Goal: Navigation & Orientation: Find specific page/section

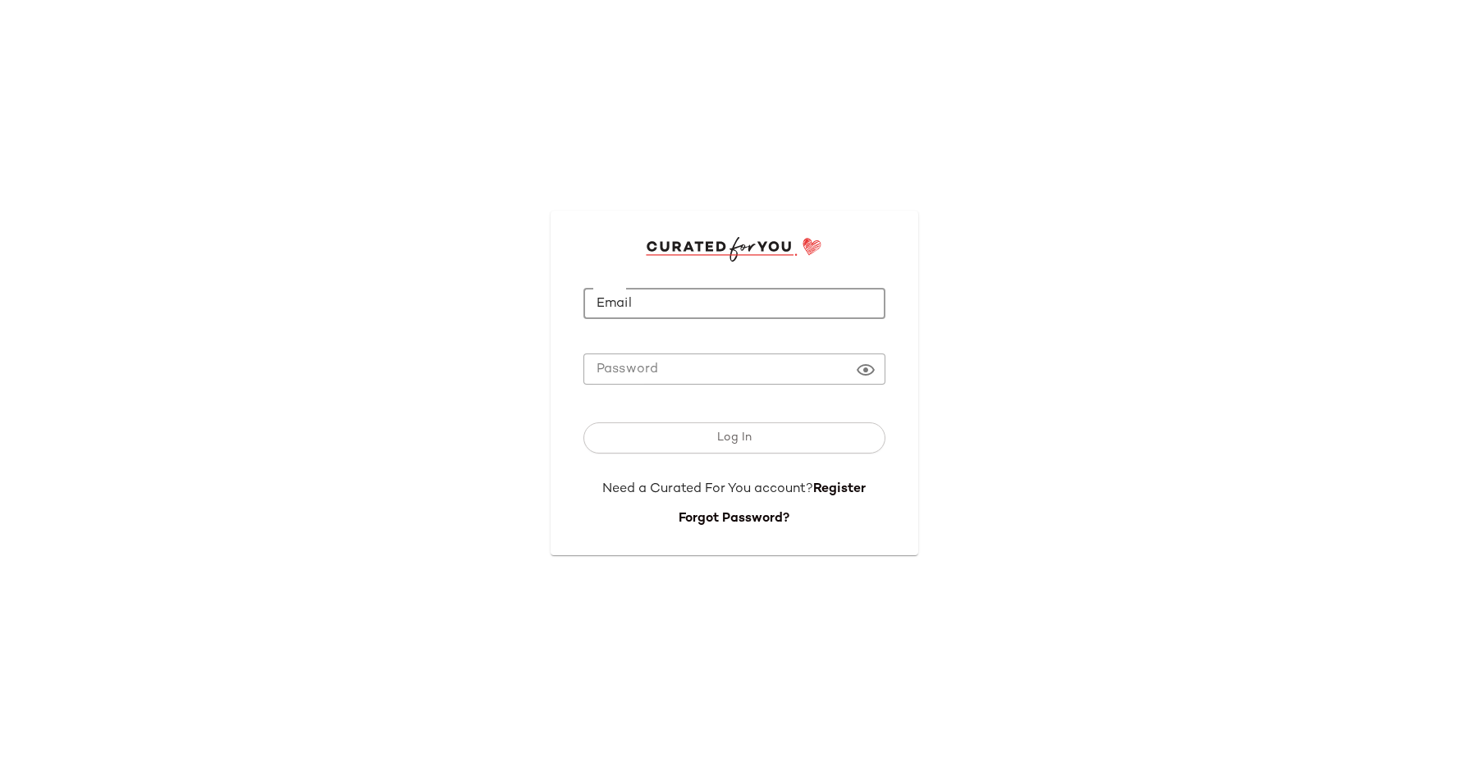
click at [656, 314] on input "Email" at bounding box center [734, 304] width 302 height 32
click at [601, 401] on div at bounding box center [734, 396] width 302 height 11
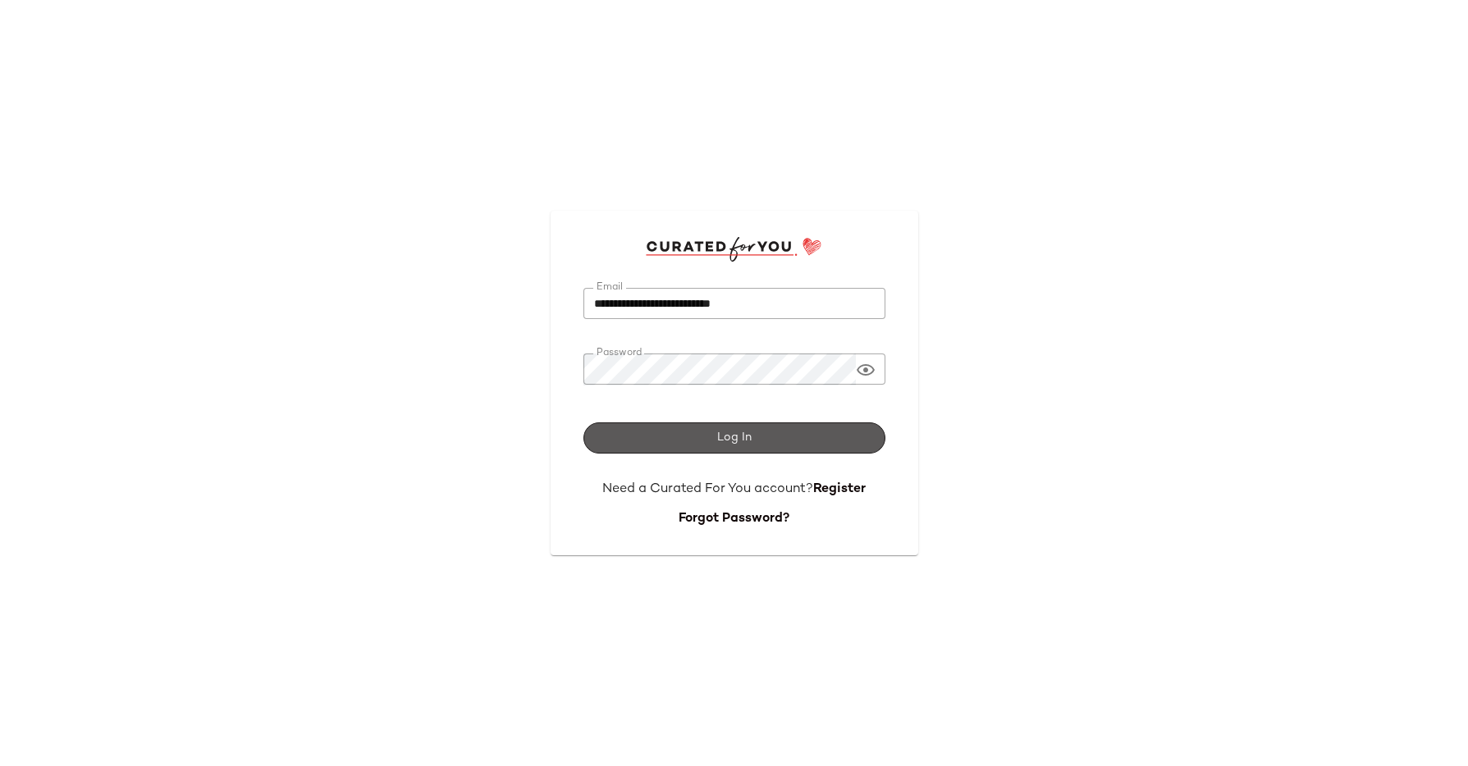
click at [674, 432] on button "Log In" at bounding box center [734, 438] width 302 height 31
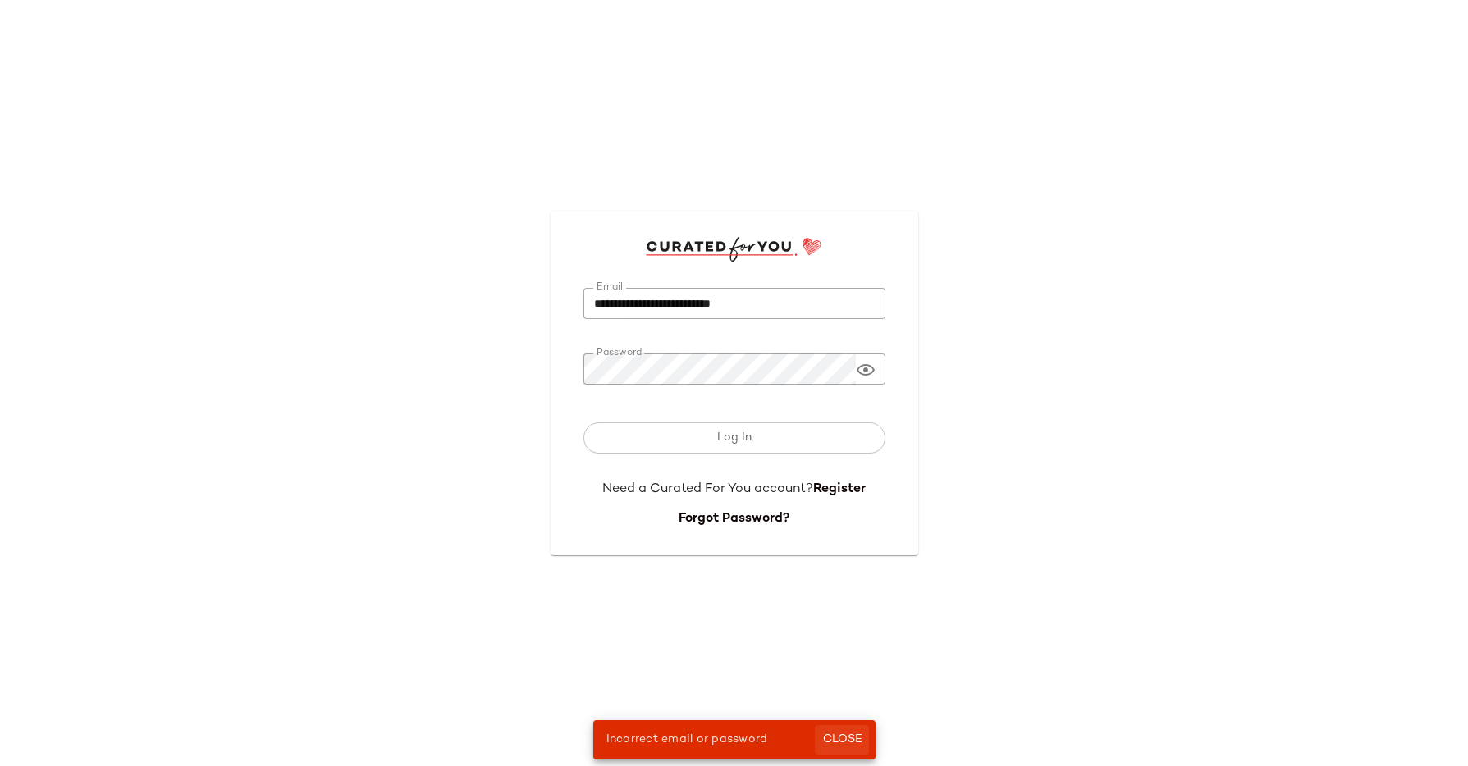
click at [853, 738] on span "Close" at bounding box center [841, 740] width 40 height 13
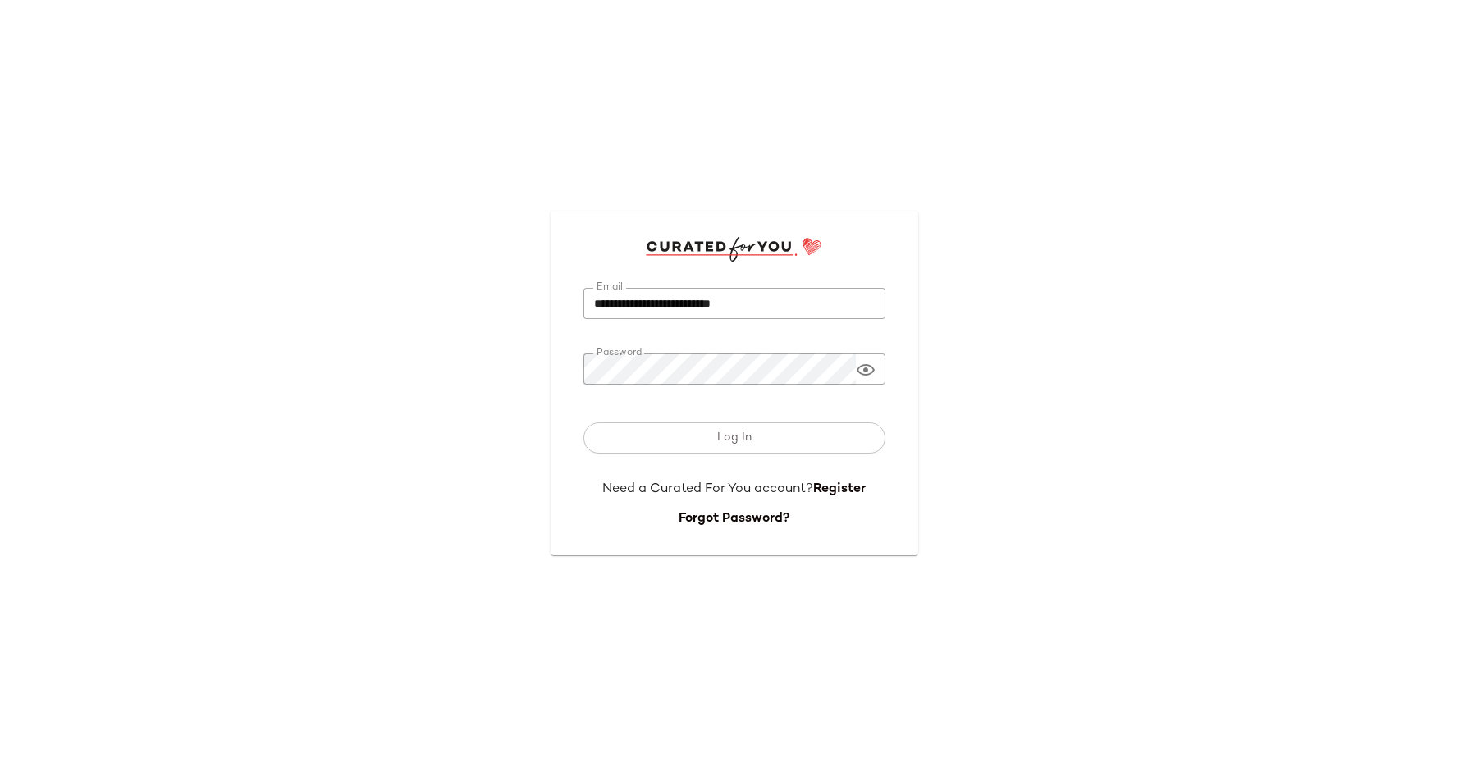
click at [688, 324] on div at bounding box center [734, 328] width 302 height 18
click at [685, 311] on input "**********" at bounding box center [734, 304] width 302 height 32
click at [675, 308] on input "**********" at bounding box center [734, 304] width 302 height 32
type input "**********"
click at [528, 368] on div "**********" at bounding box center [734, 383] width 1468 height 766
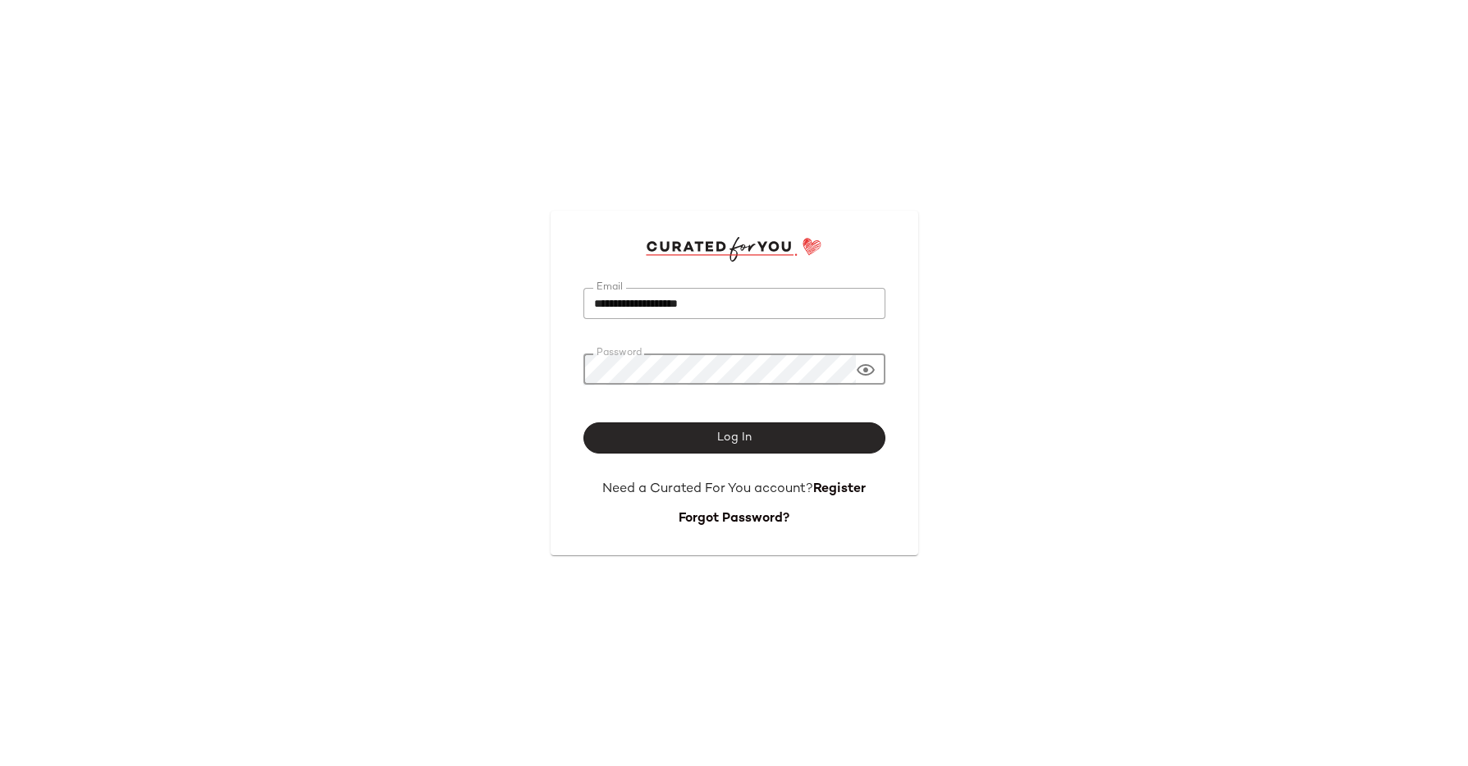
click at [785, 434] on button "Log In" at bounding box center [734, 438] width 302 height 31
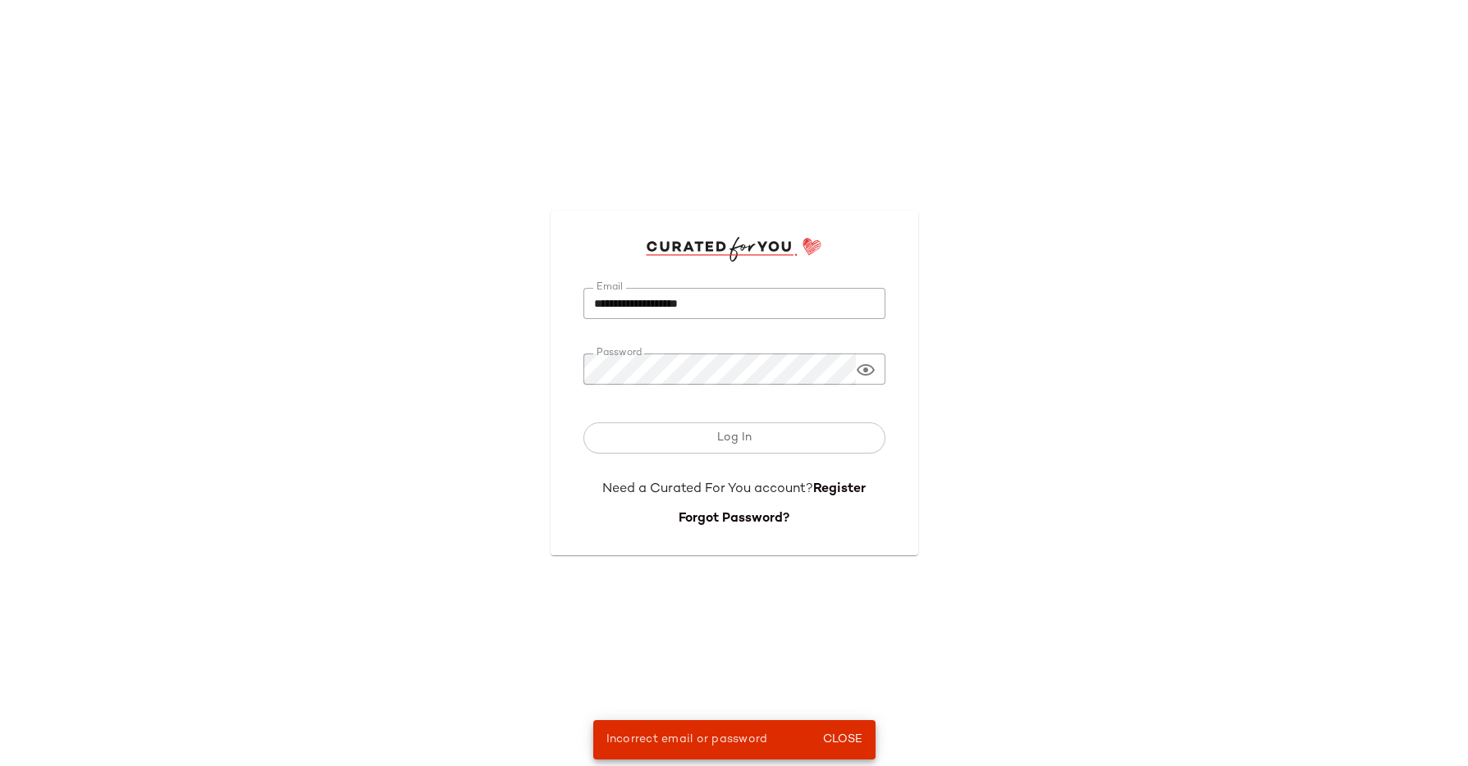
click at [869, 367] on icon at bounding box center [866, 370] width 20 height 20
click at [793, 437] on button "Log In" at bounding box center [734, 438] width 302 height 31
click at [769, 307] on input "**********" at bounding box center [734, 304] width 302 height 32
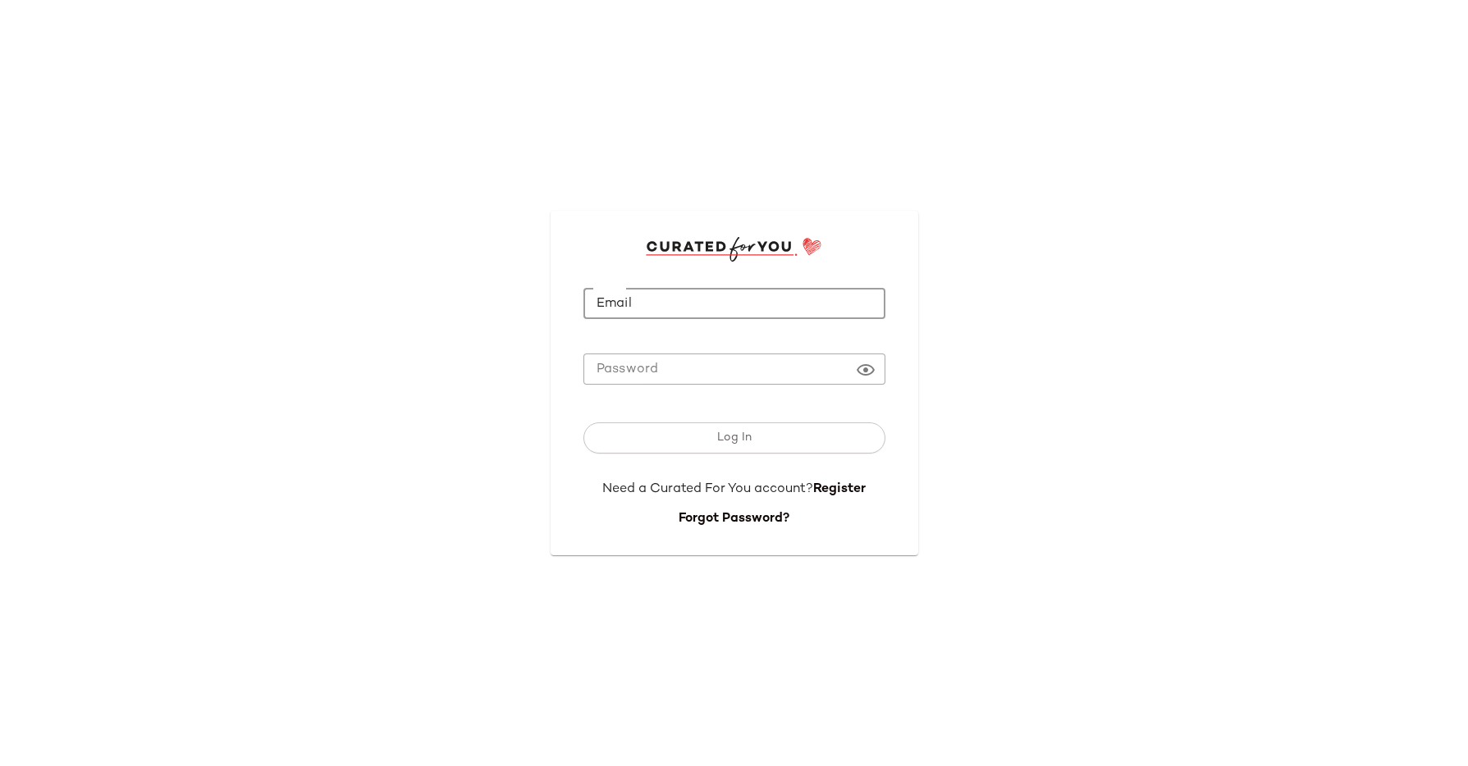
click at [619, 311] on input "Email" at bounding box center [734, 304] width 302 height 32
type input "**********"
click at [862, 366] on icon at bounding box center [866, 370] width 20 height 20
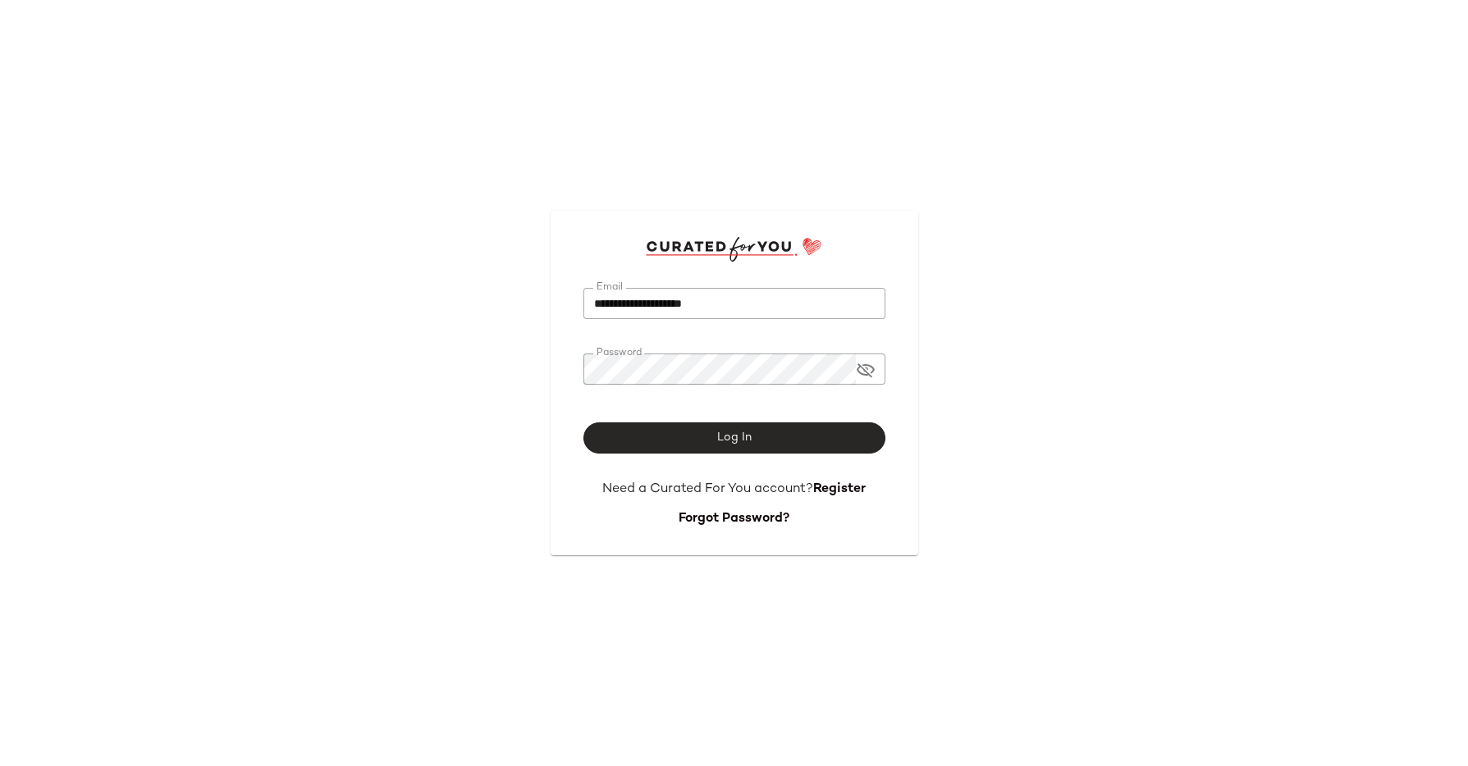
click at [719, 427] on button "Log In" at bounding box center [734, 438] width 302 height 31
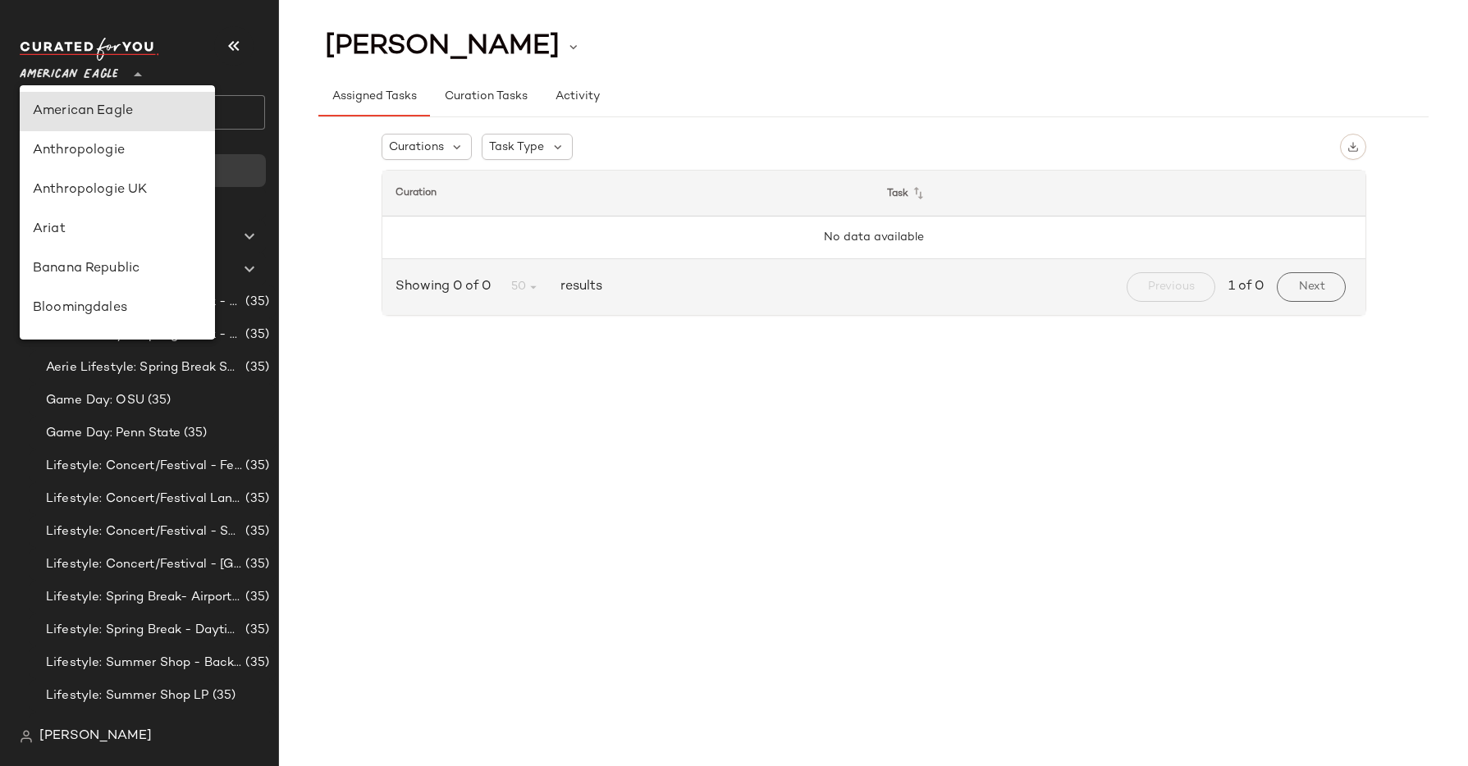
click at [140, 75] on icon at bounding box center [138, 75] width 20 height 20
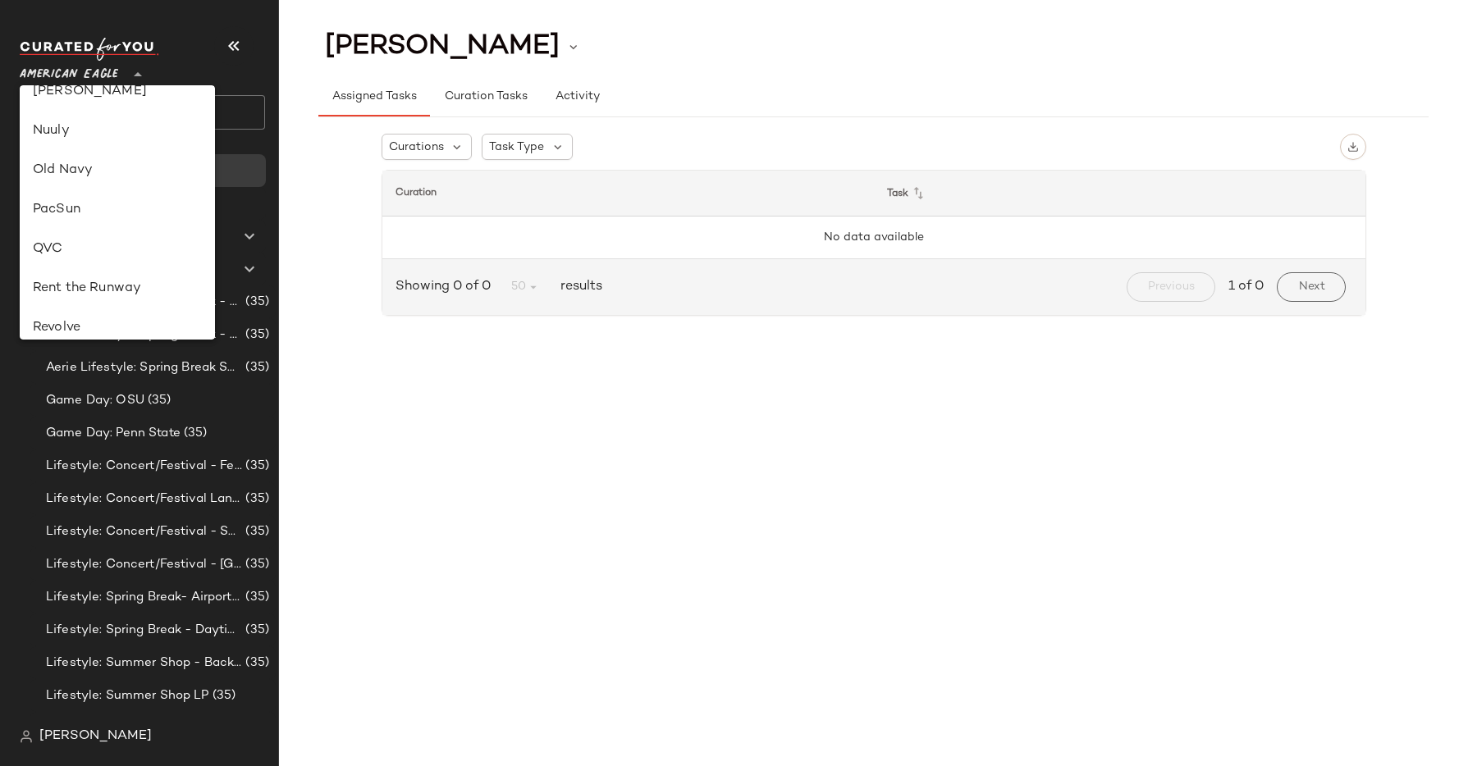
scroll to position [572, 0]
click at [116, 160] on div "Old Navy" at bounding box center [117, 170] width 169 height 20
type input "**"
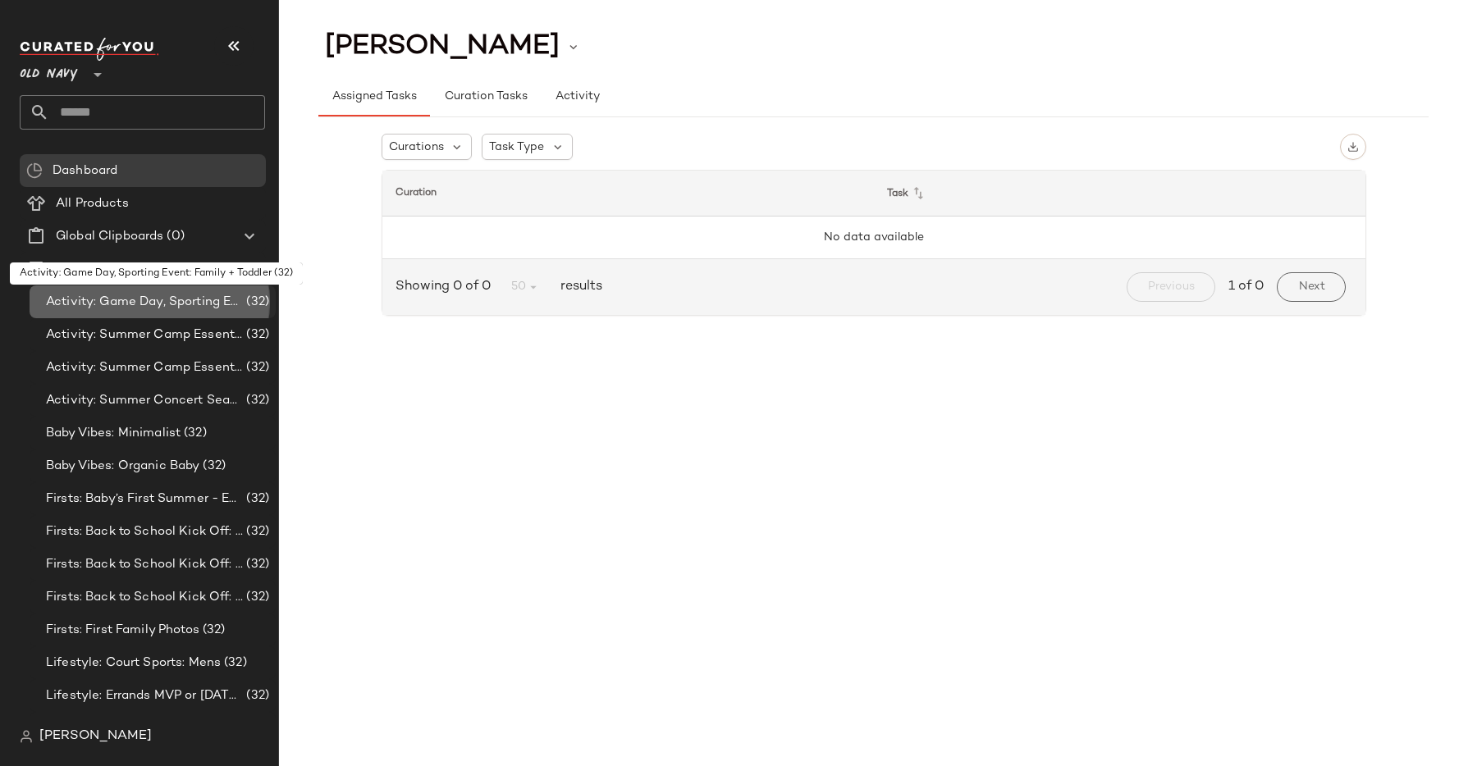
click at [183, 305] on span "Activity: Game Day, Sporting Event: Family + Toddler" at bounding box center [144, 302] width 197 height 19
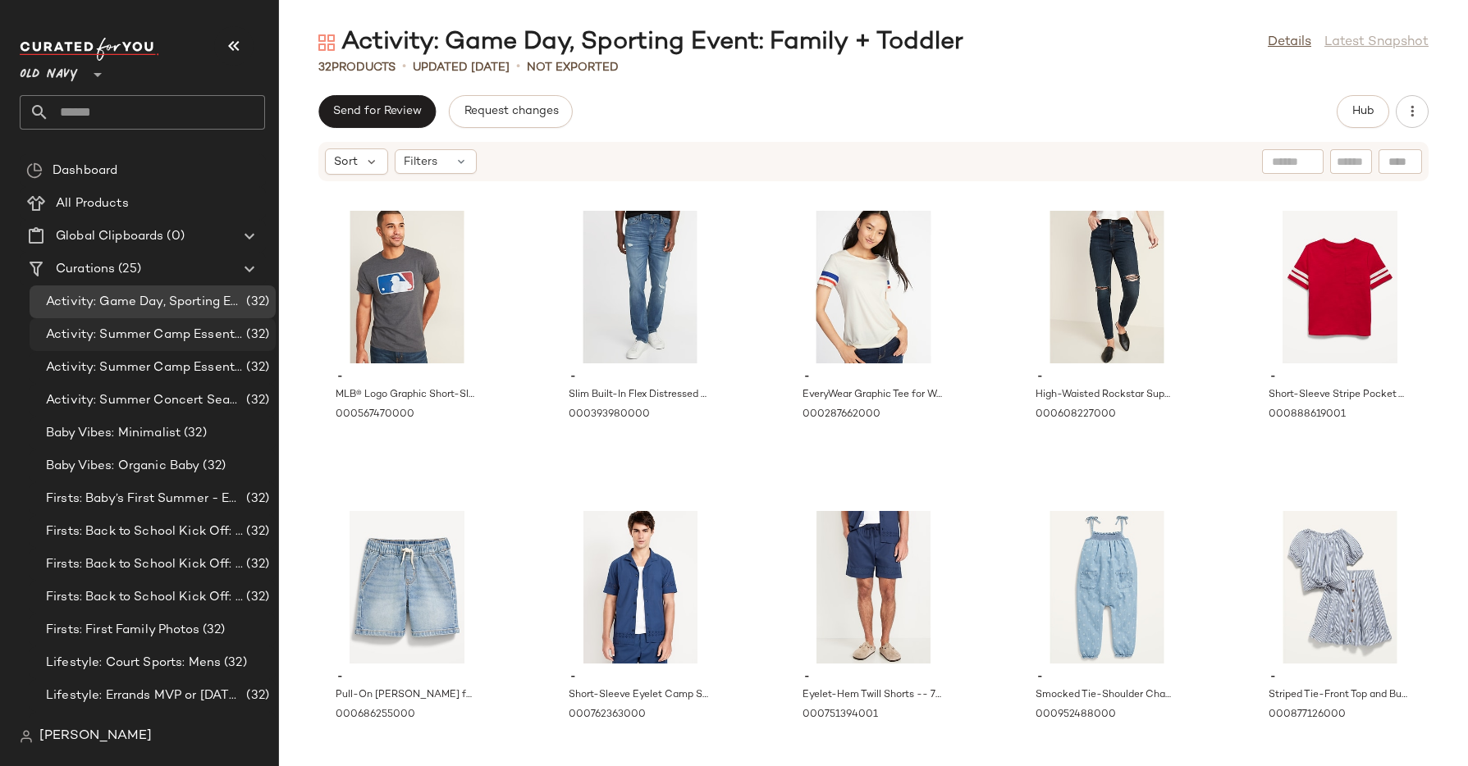
click at [159, 326] on span "Activity: Summer Camp Essentials: Boys" at bounding box center [144, 335] width 197 height 19
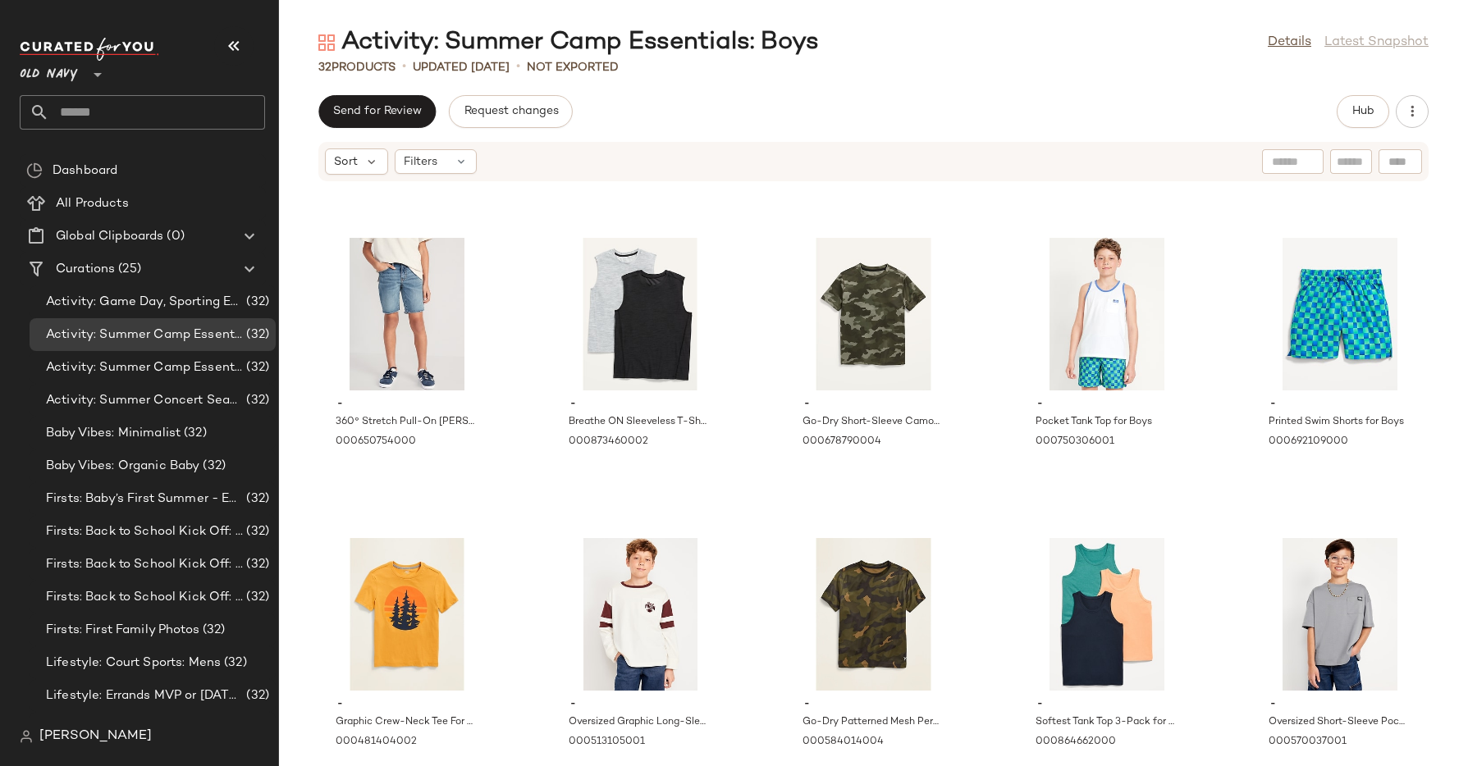
scroll to position [323, 0]
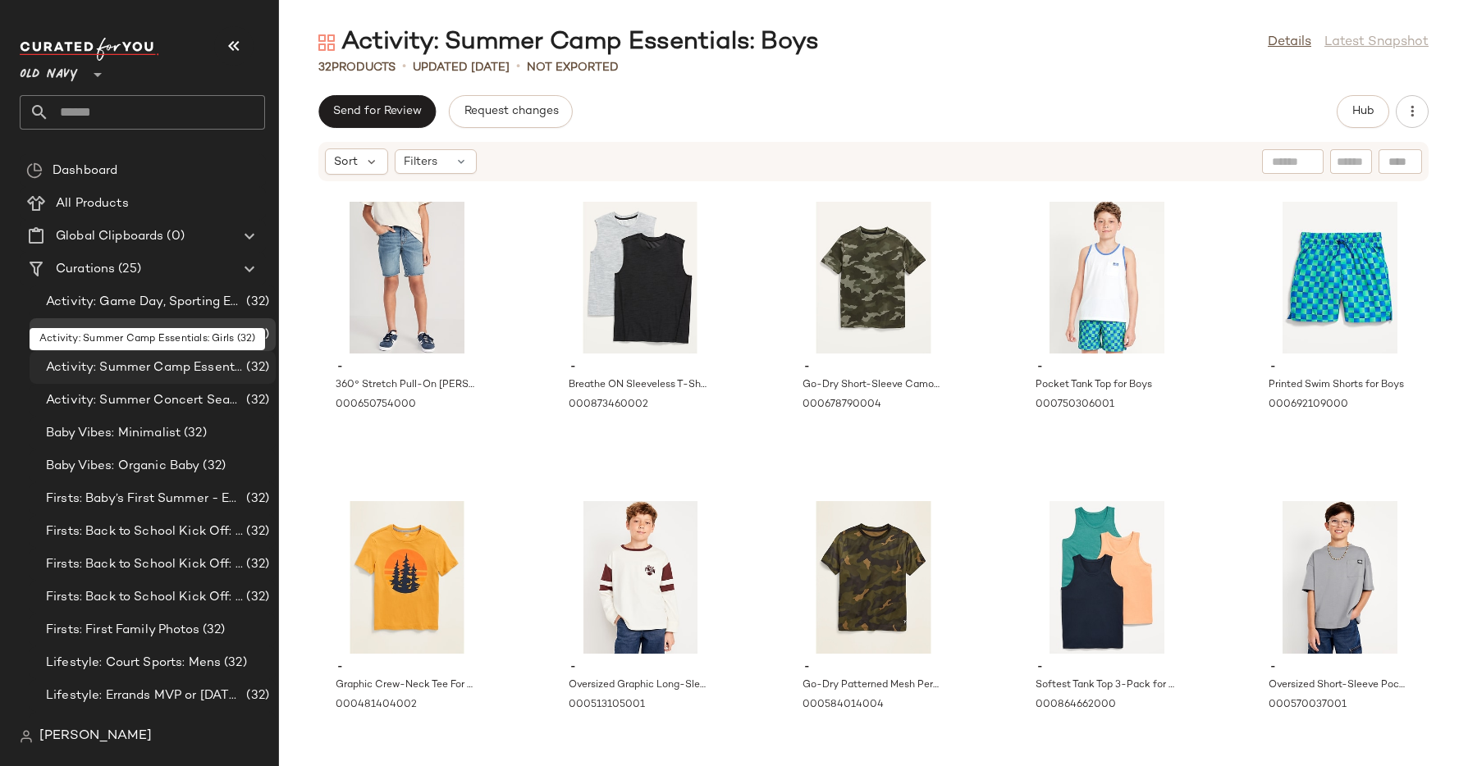
click at [167, 366] on span "Activity: Summer Camp Essentials: Girls" at bounding box center [144, 368] width 197 height 19
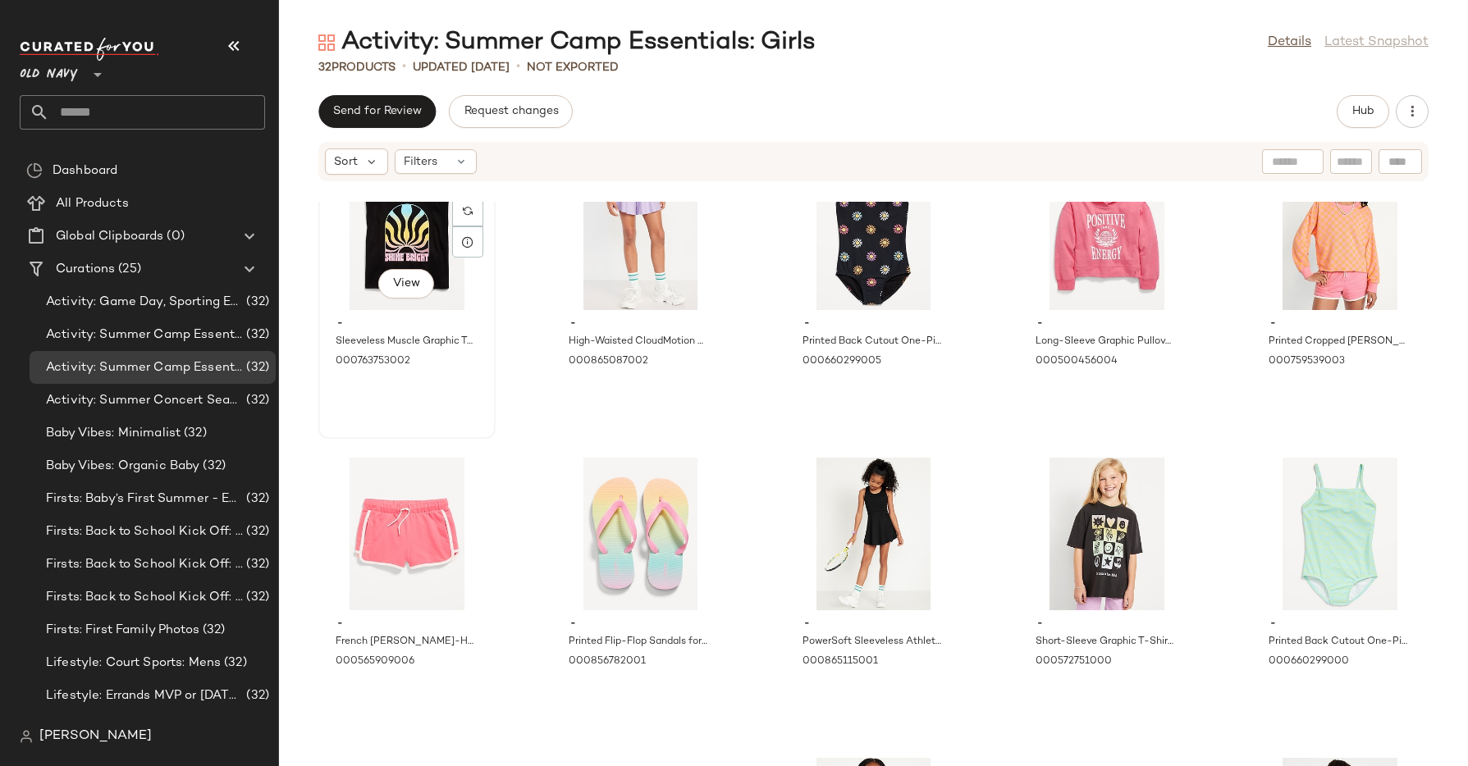
scroll to position [64, 0]
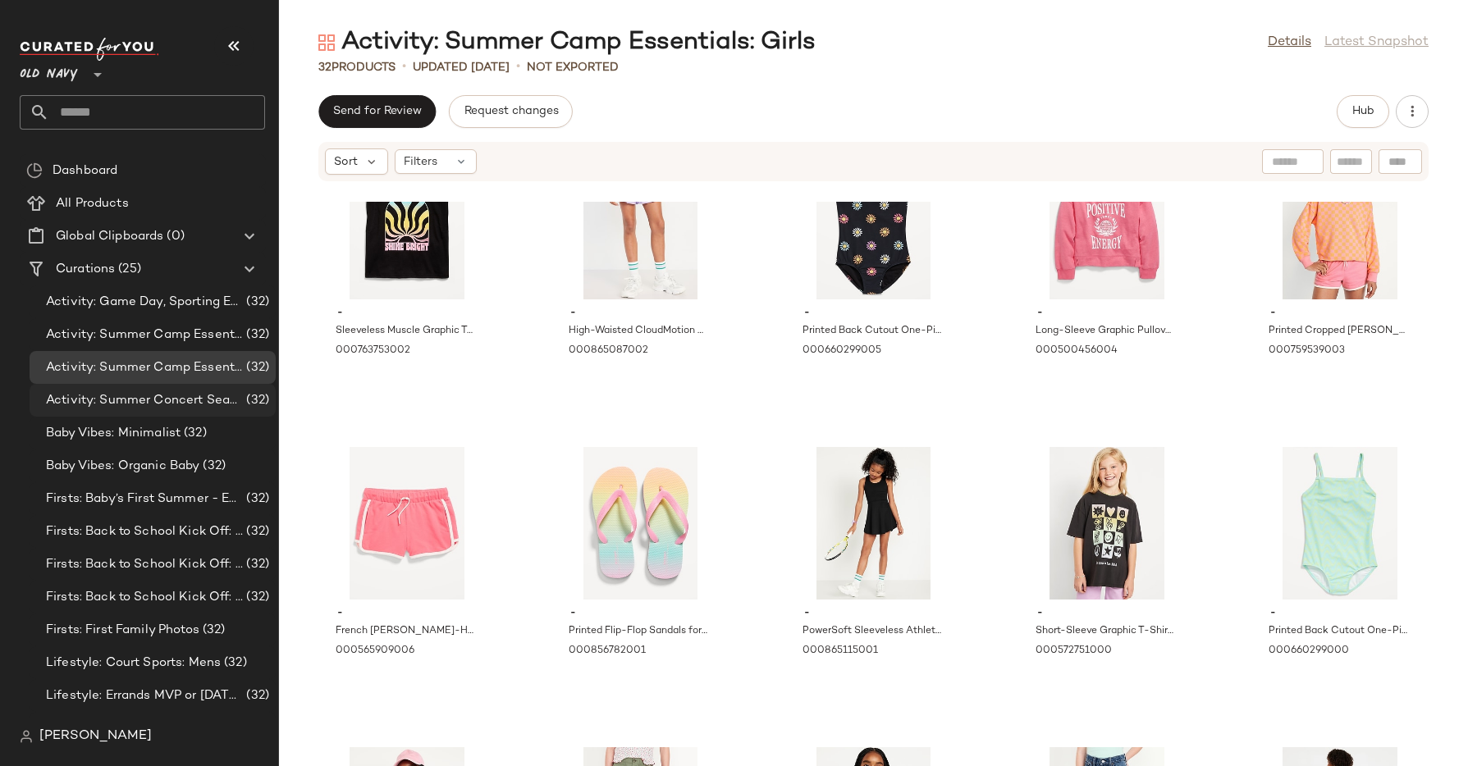
click at [185, 401] on span "Activity: Summer Concert Season: Family" at bounding box center [144, 400] width 197 height 19
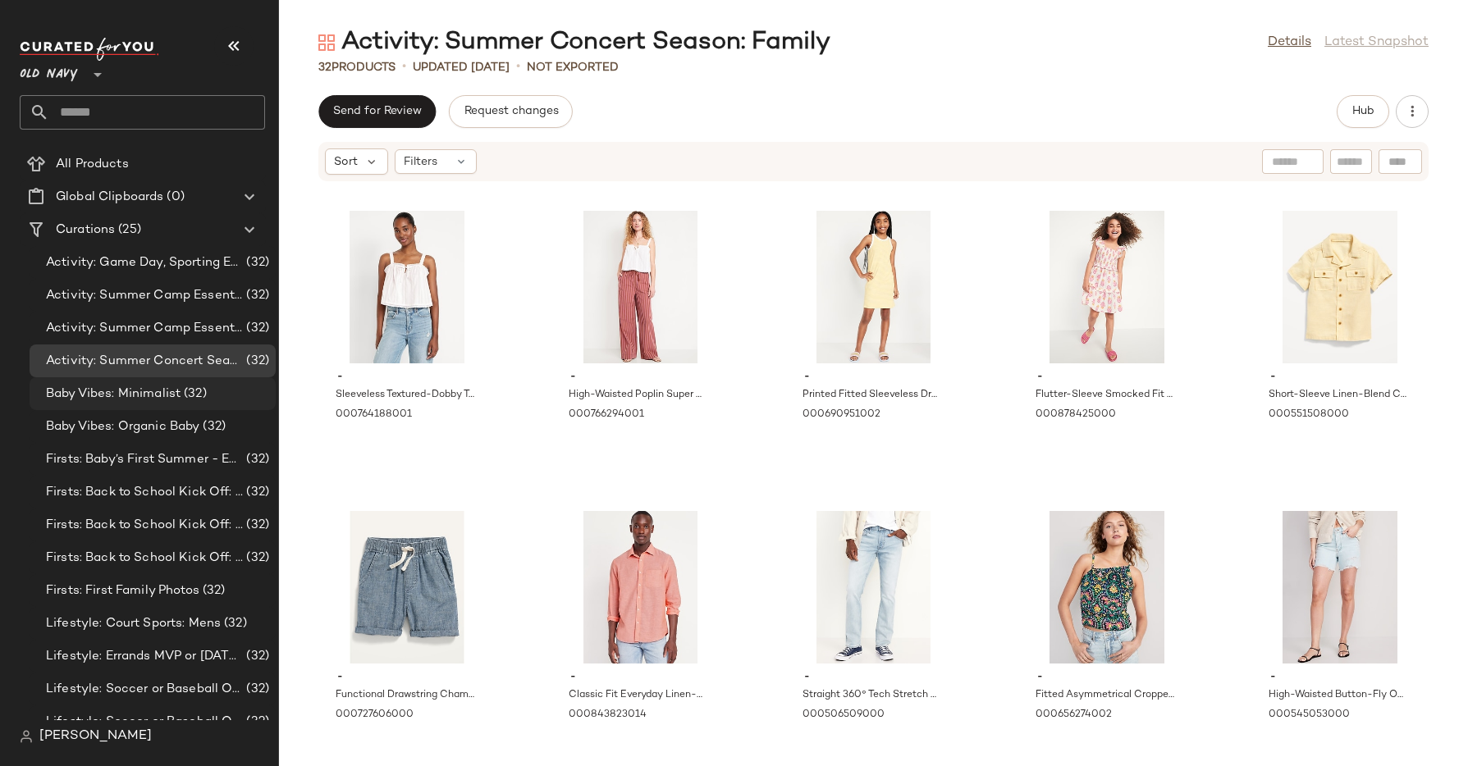
scroll to position [43, 0]
click at [176, 426] on span "Baby Vibes: Organic Baby" at bounding box center [122, 423] width 153 height 19
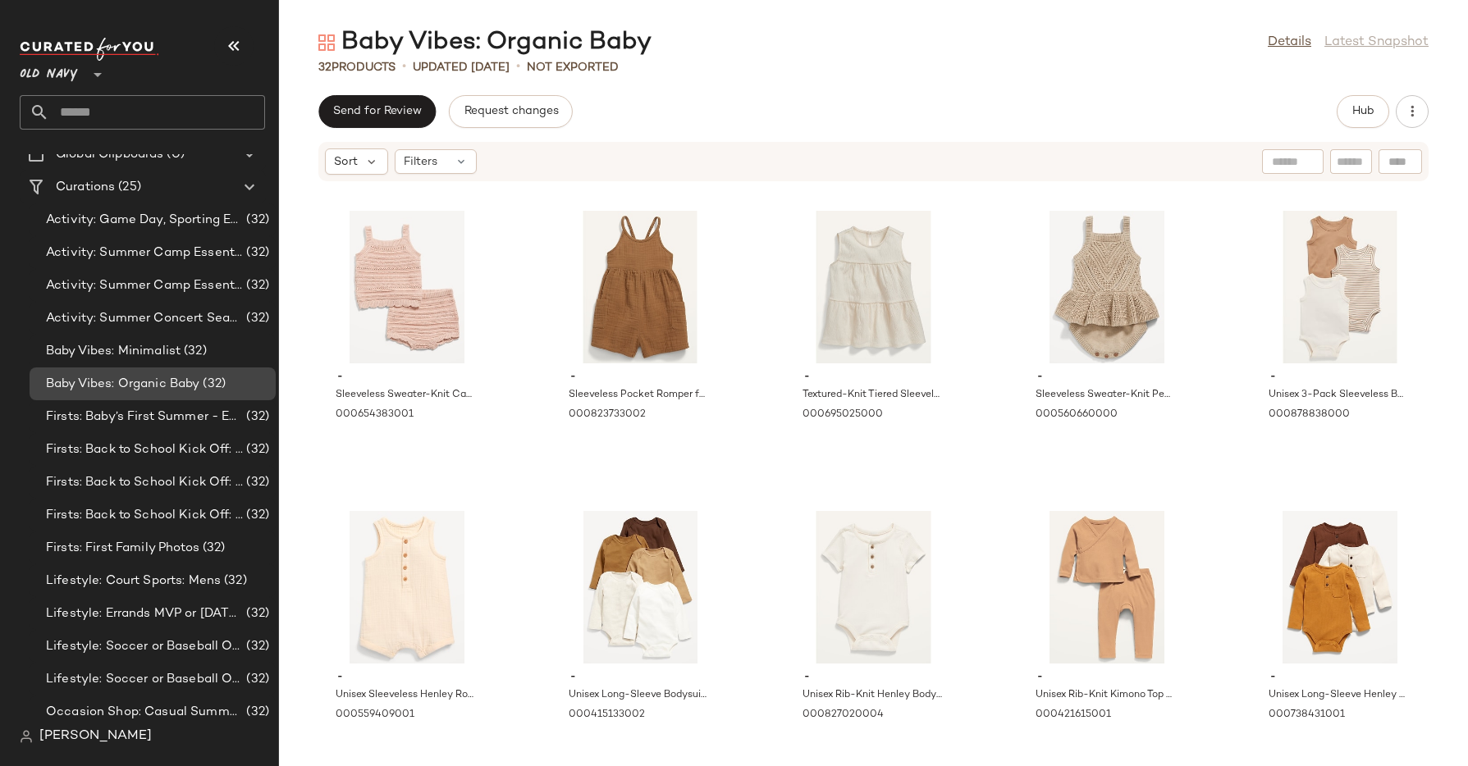
scroll to position [85, 0]
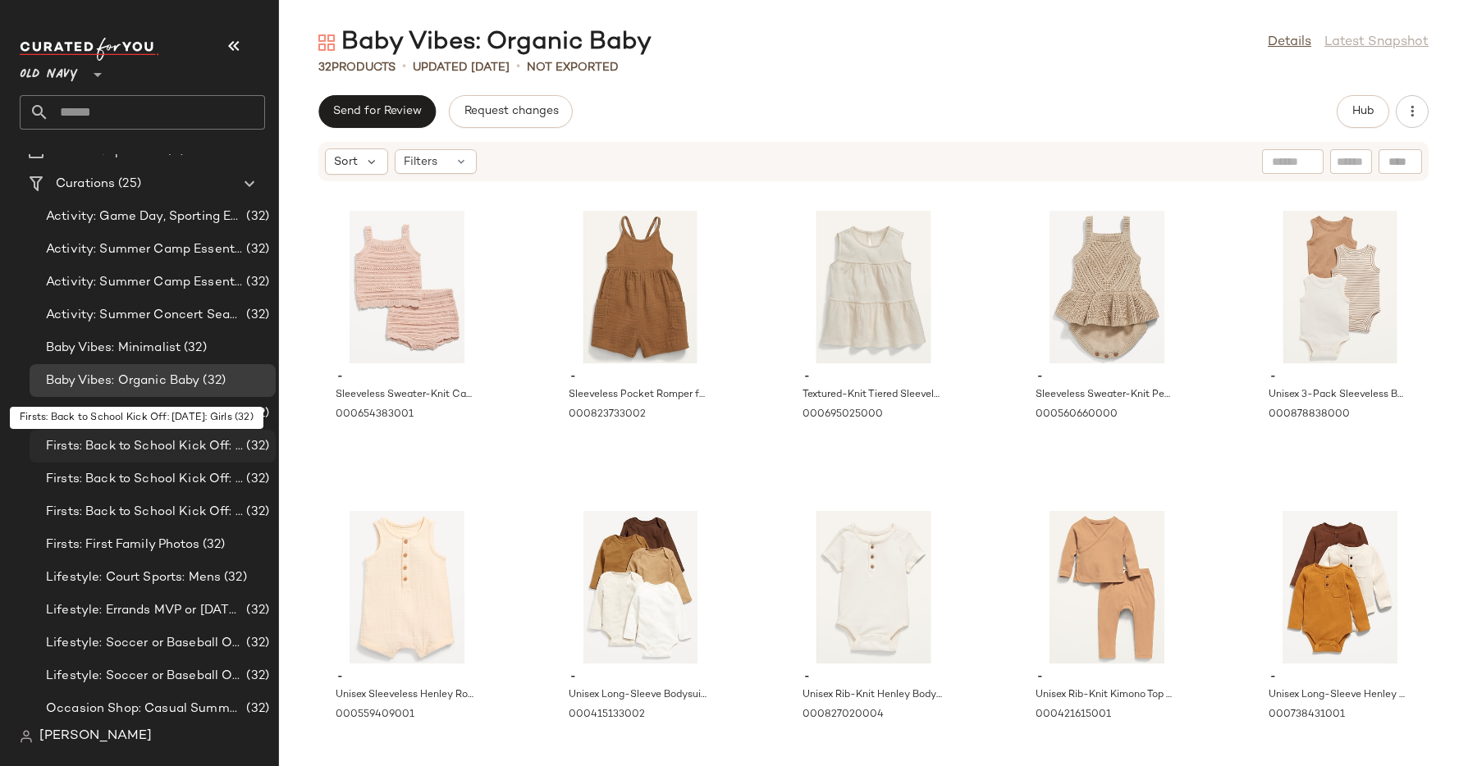
click at [170, 446] on span "Firsts: Back to School Kick Off: First Day of School: Girls" at bounding box center [144, 446] width 197 height 19
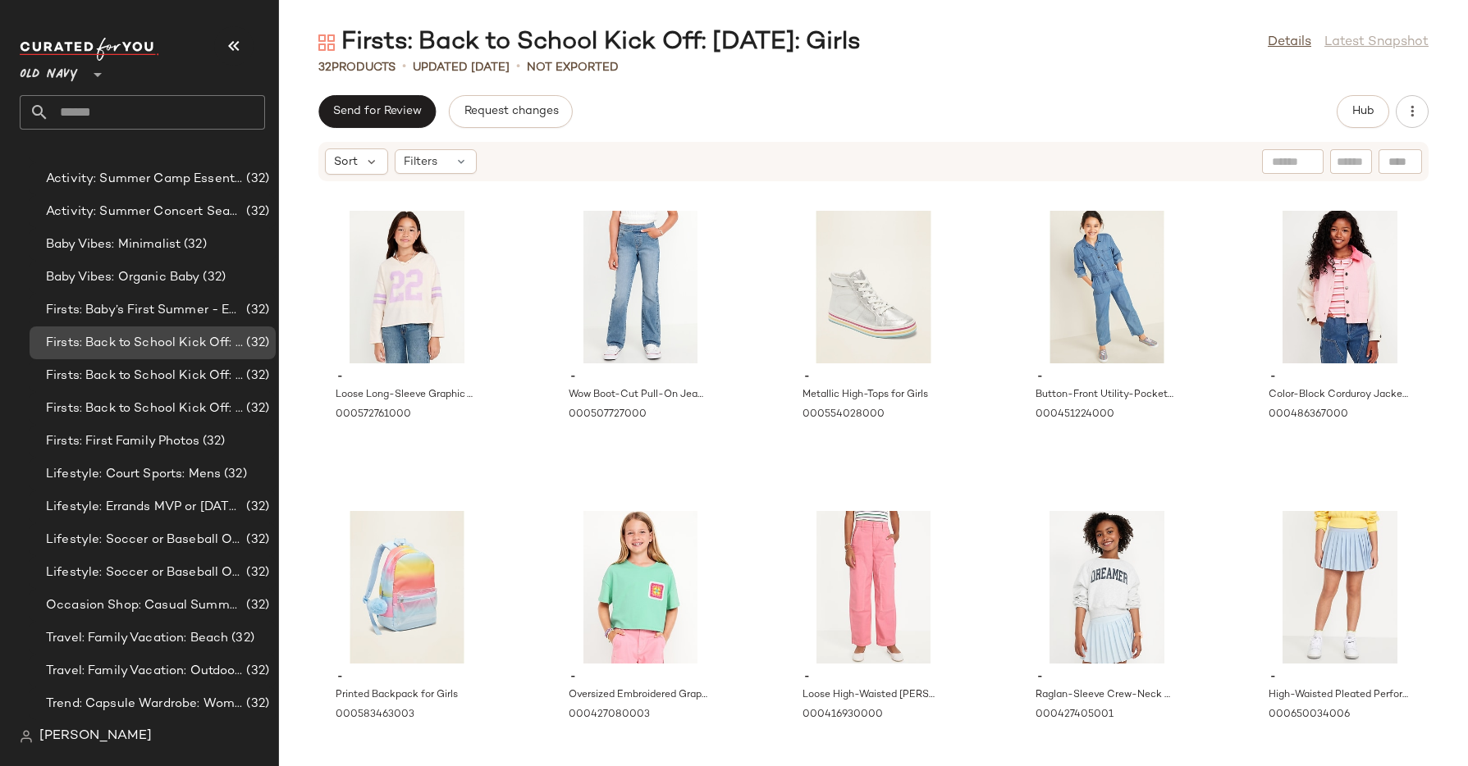
scroll to position [211, 0]
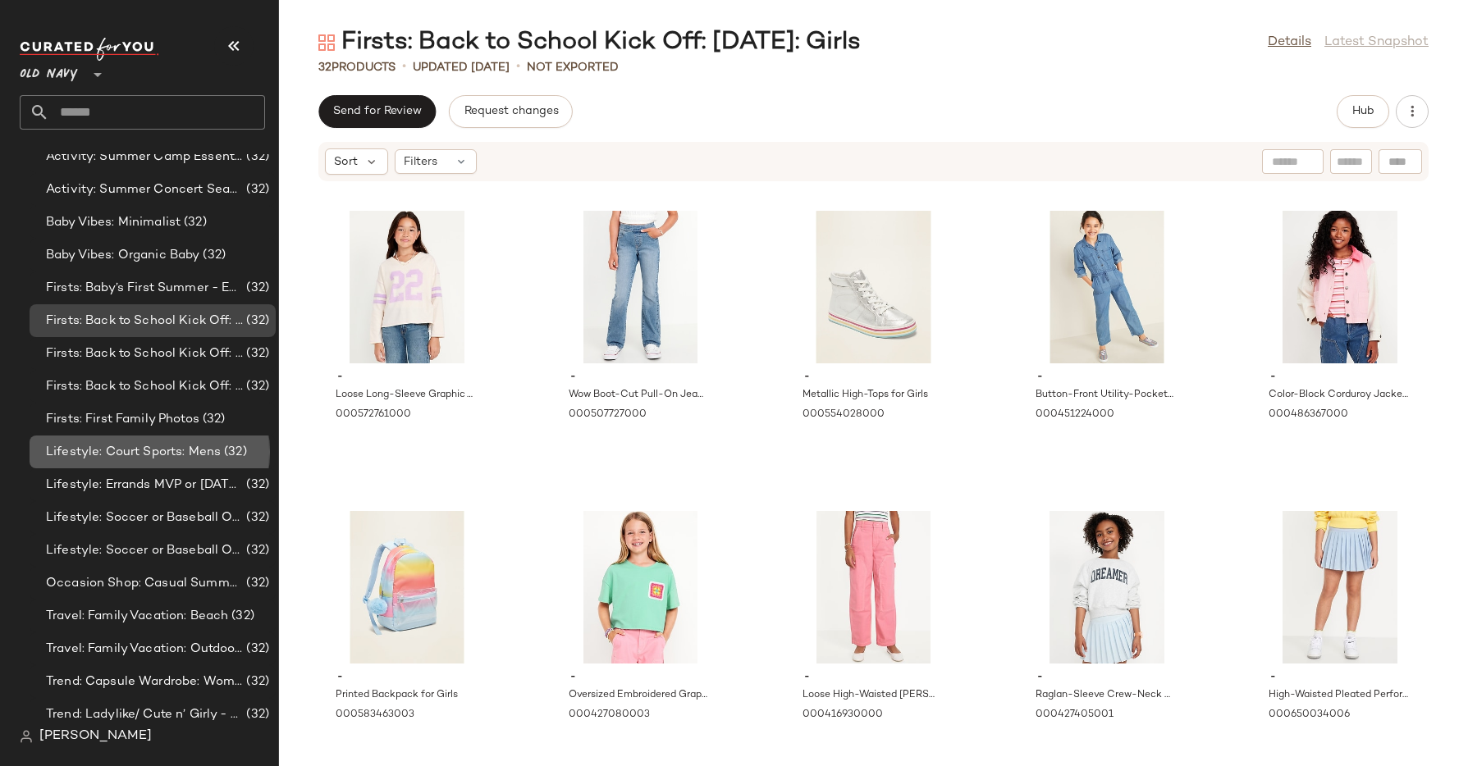
click at [170, 446] on span "Lifestyle: Court Sports: Mens" at bounding box center [133, 452] width 175 height 19
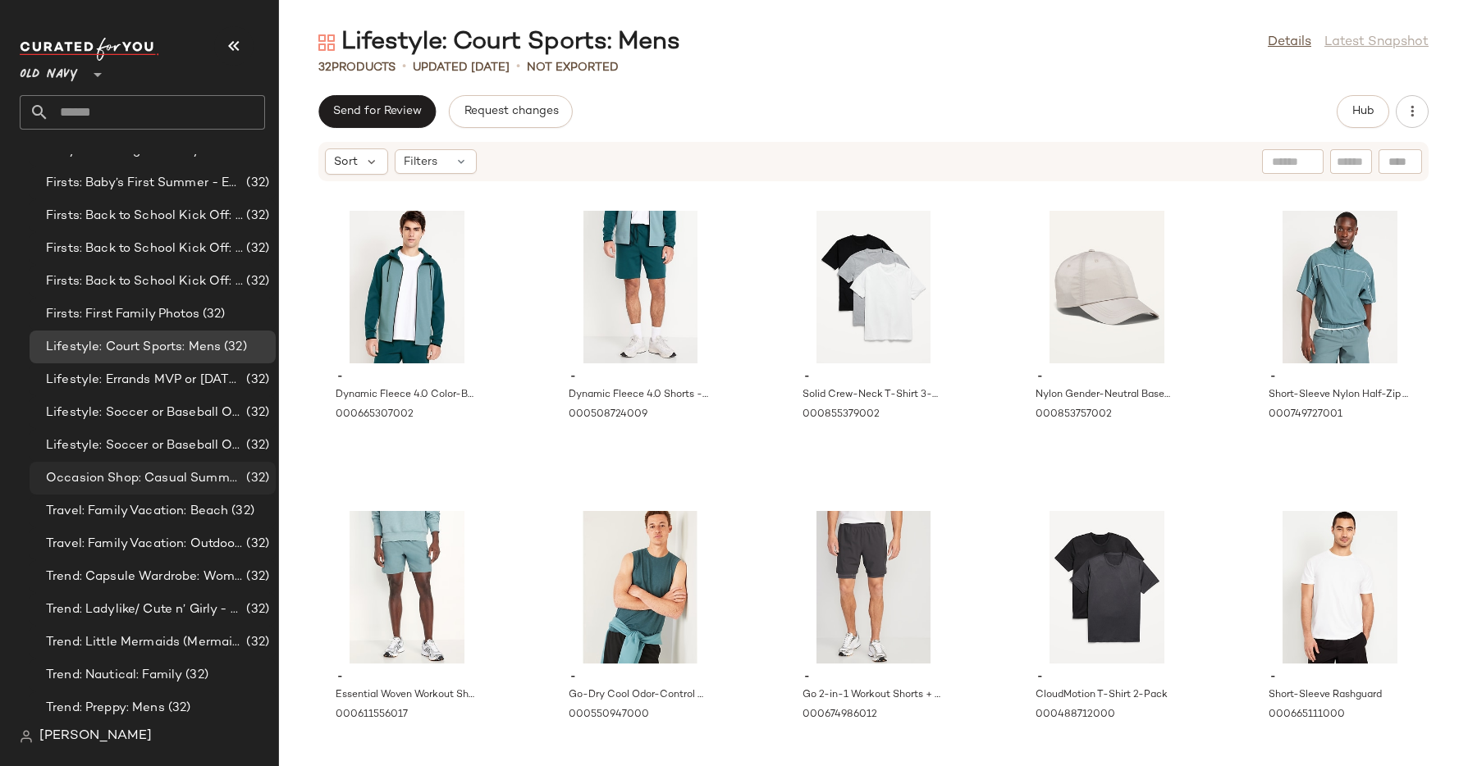
click at [155, 472] on span "Occasion Shop: Casual Summer Dates: Mens" at bounding box center [144, 478] width 197 height 19
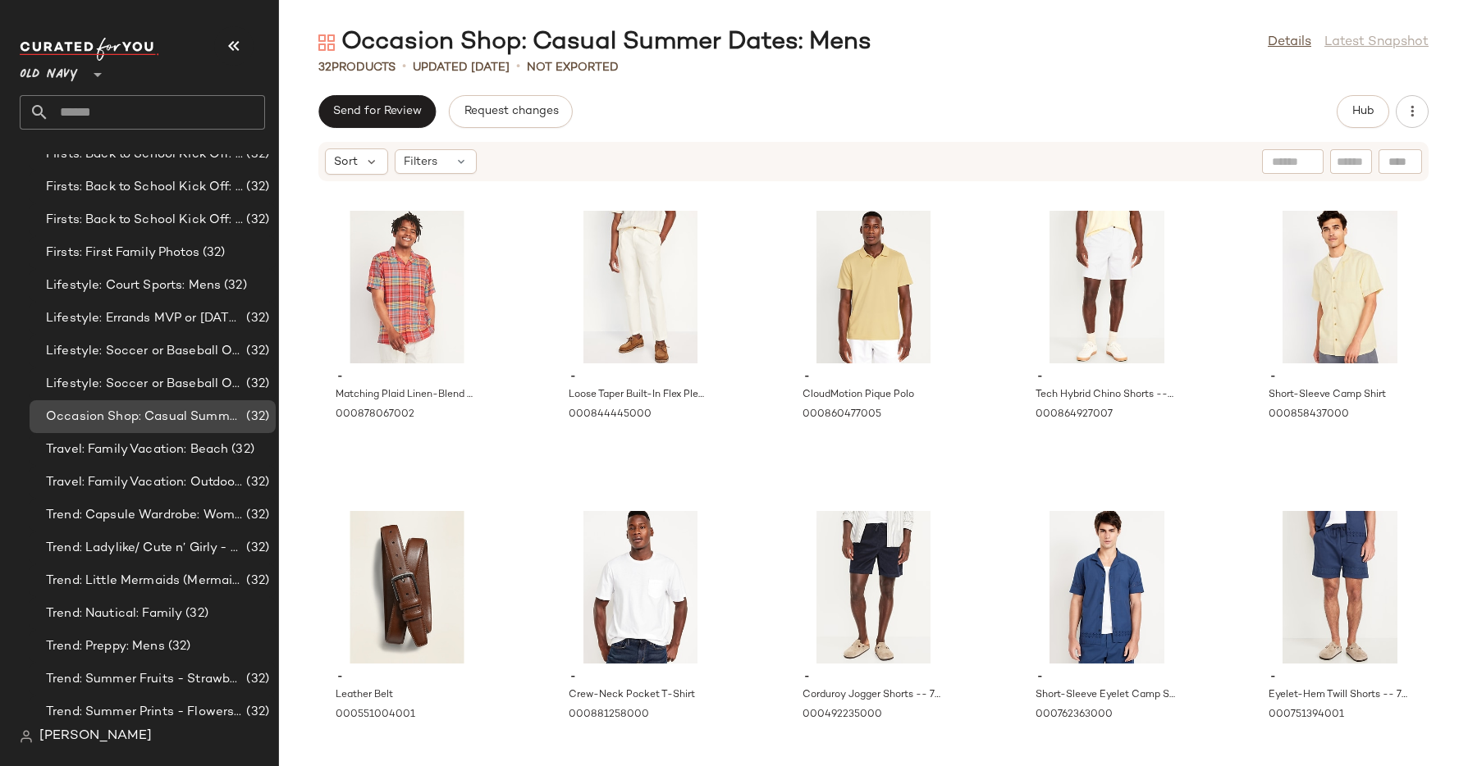
scroll to position [386, 0]
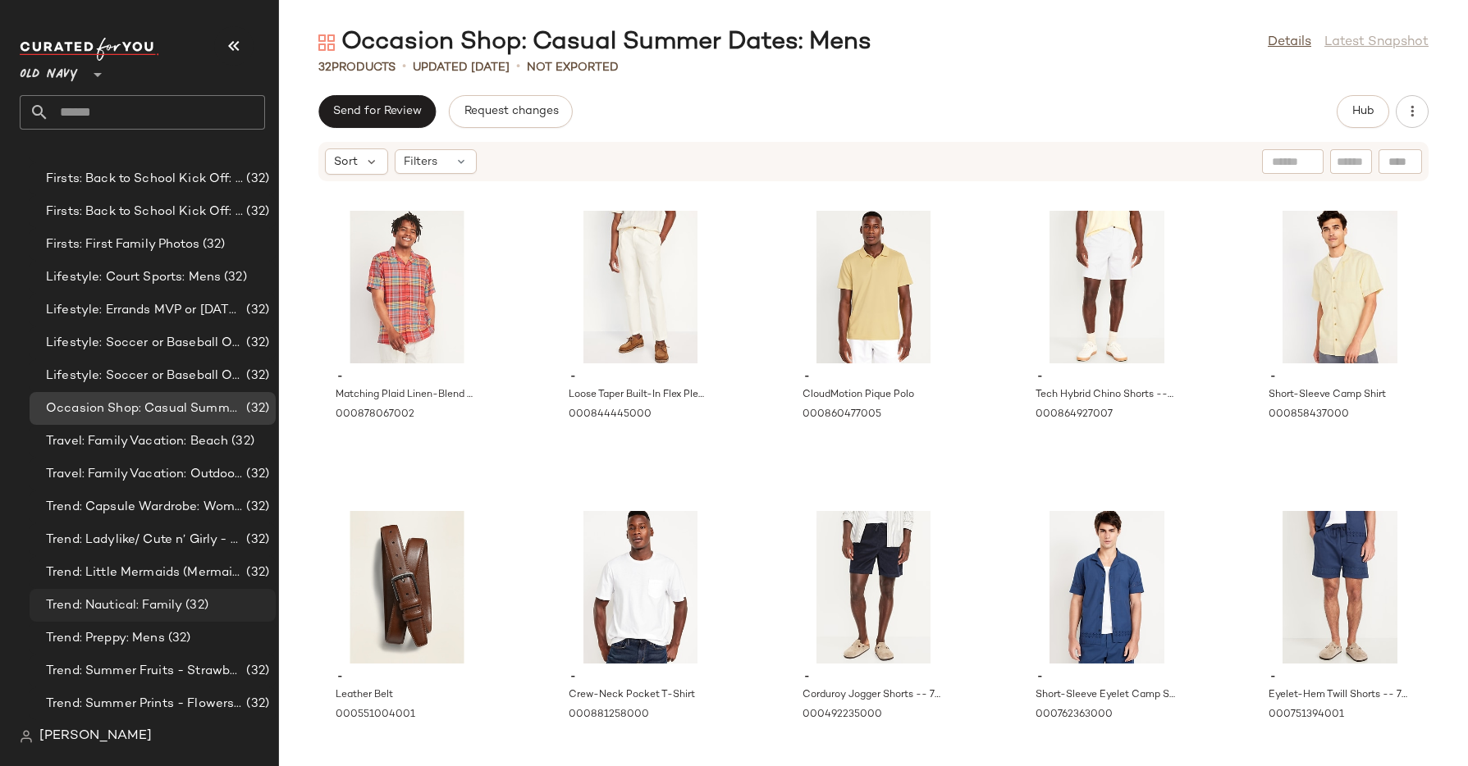
click at [133, 610] on span "Trend: Nautical: Family" at bounding box center [114, 606] width 136 height 19
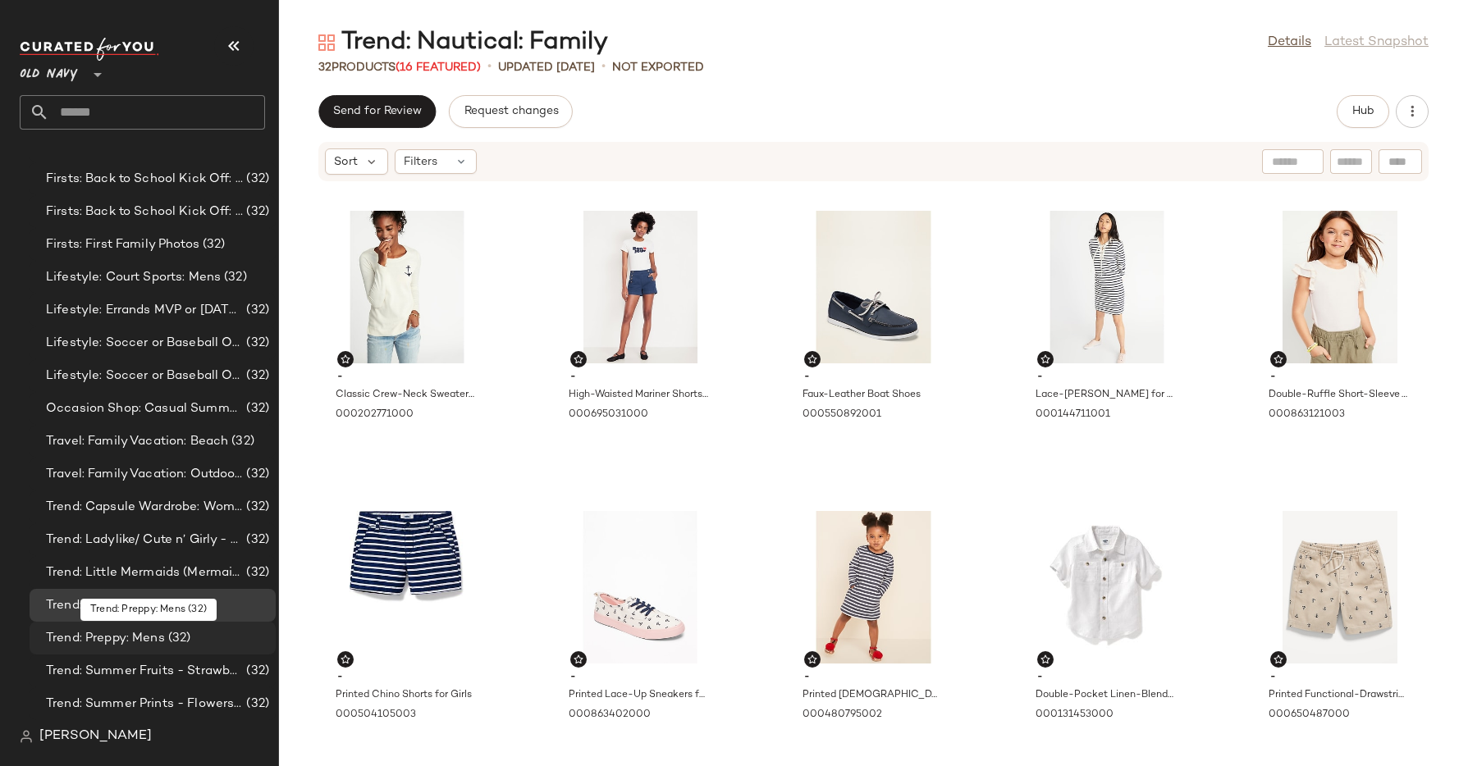
click at [118, 641] on span "Trend: Preppy: Mens" at bounding box center [105, 638] width 119 height 19
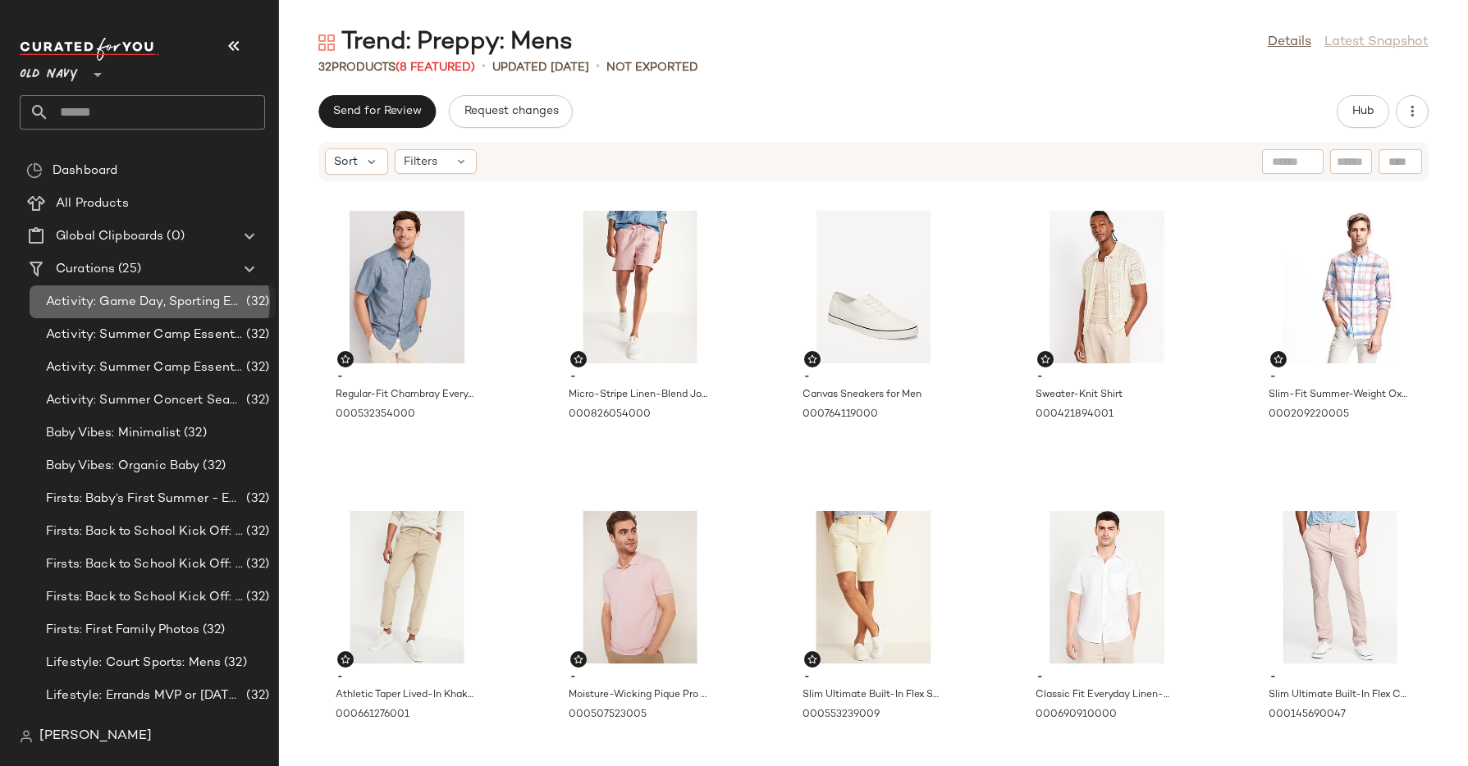
click at [152, 308] on span "Activity: Game Day, Sporting Event: Family + Toddler" at bounding box center [144, 302] width 197 height 19
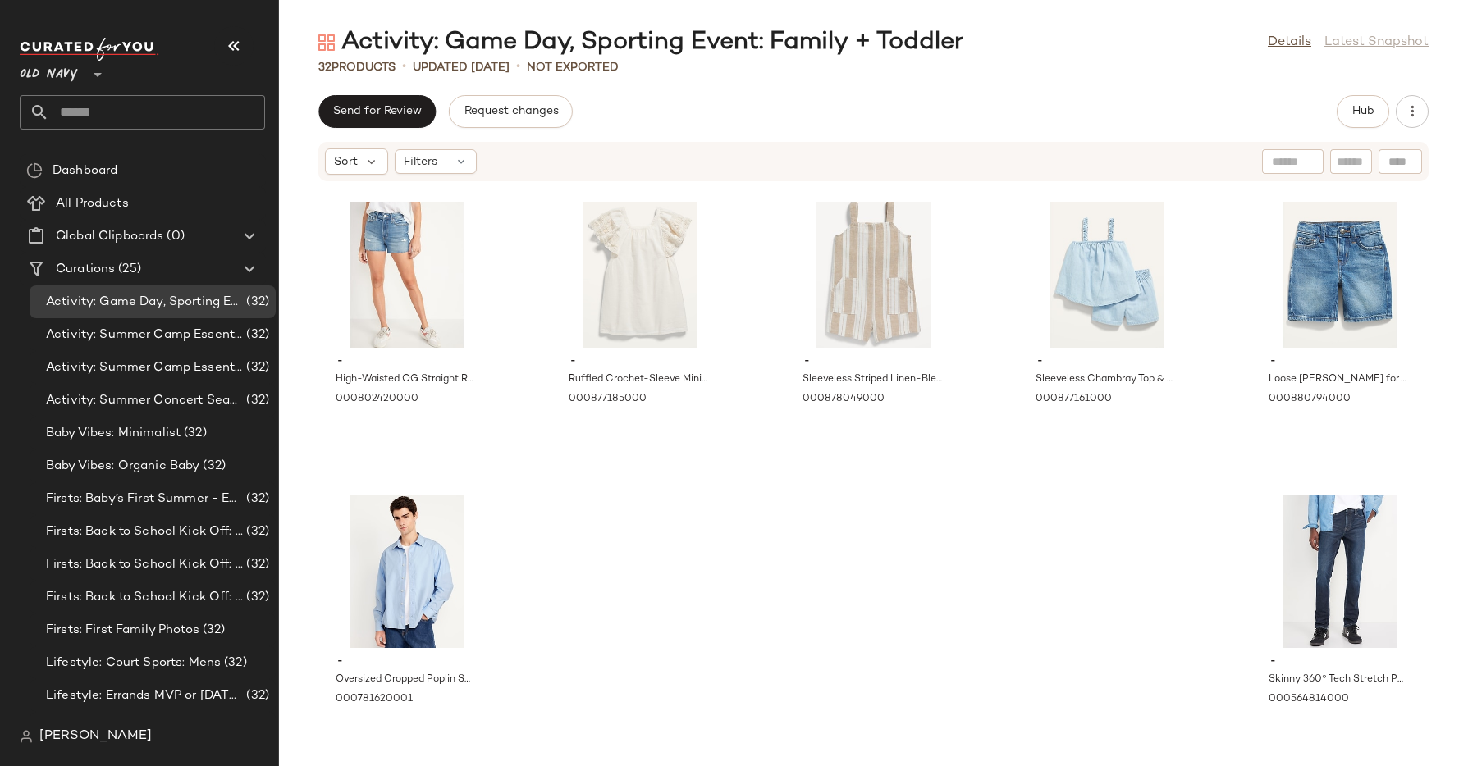
scroll to position [1541, 0]
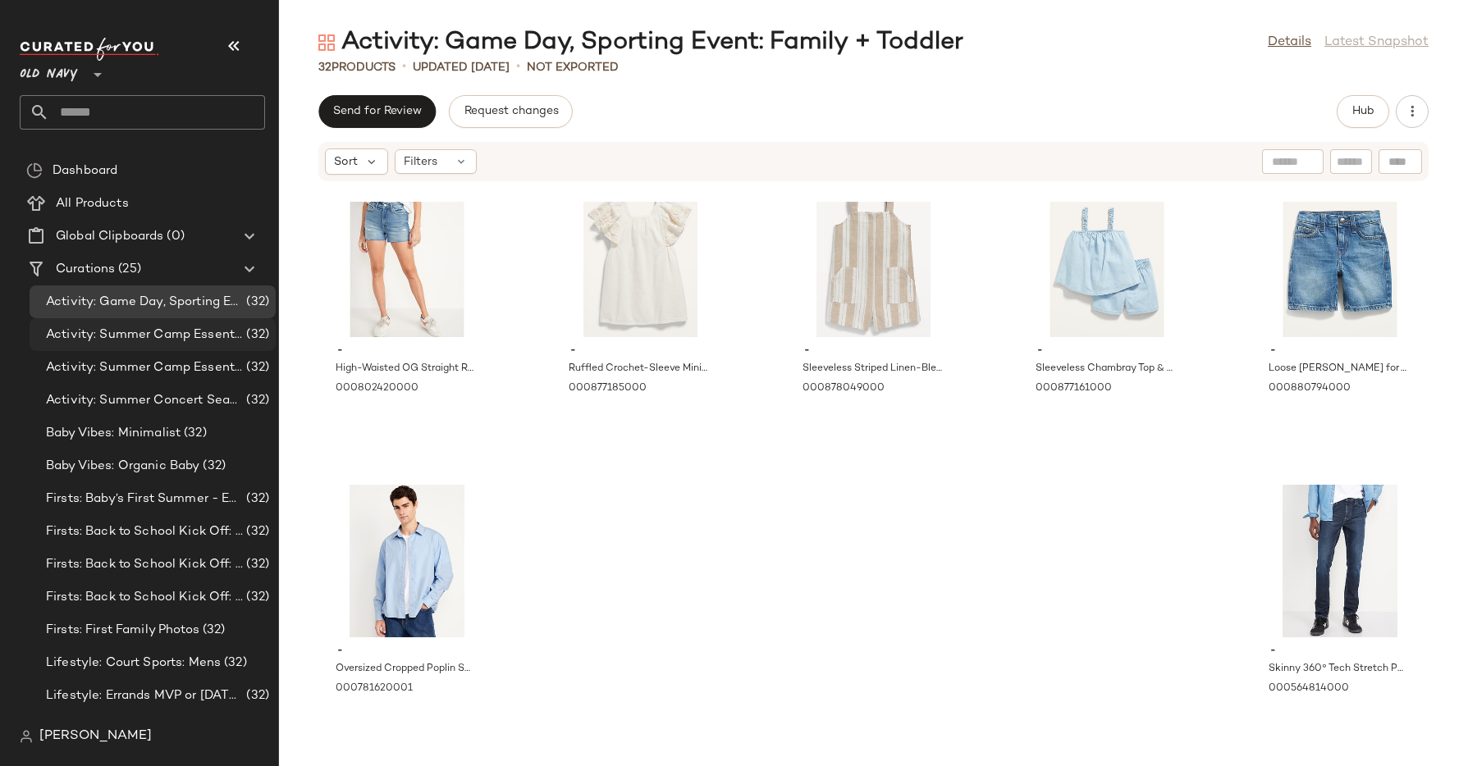
click at [190, 328] on span "Activity: Summer Camp Essentials: Boys" at bounding box center [144, 335] width 197 height 19
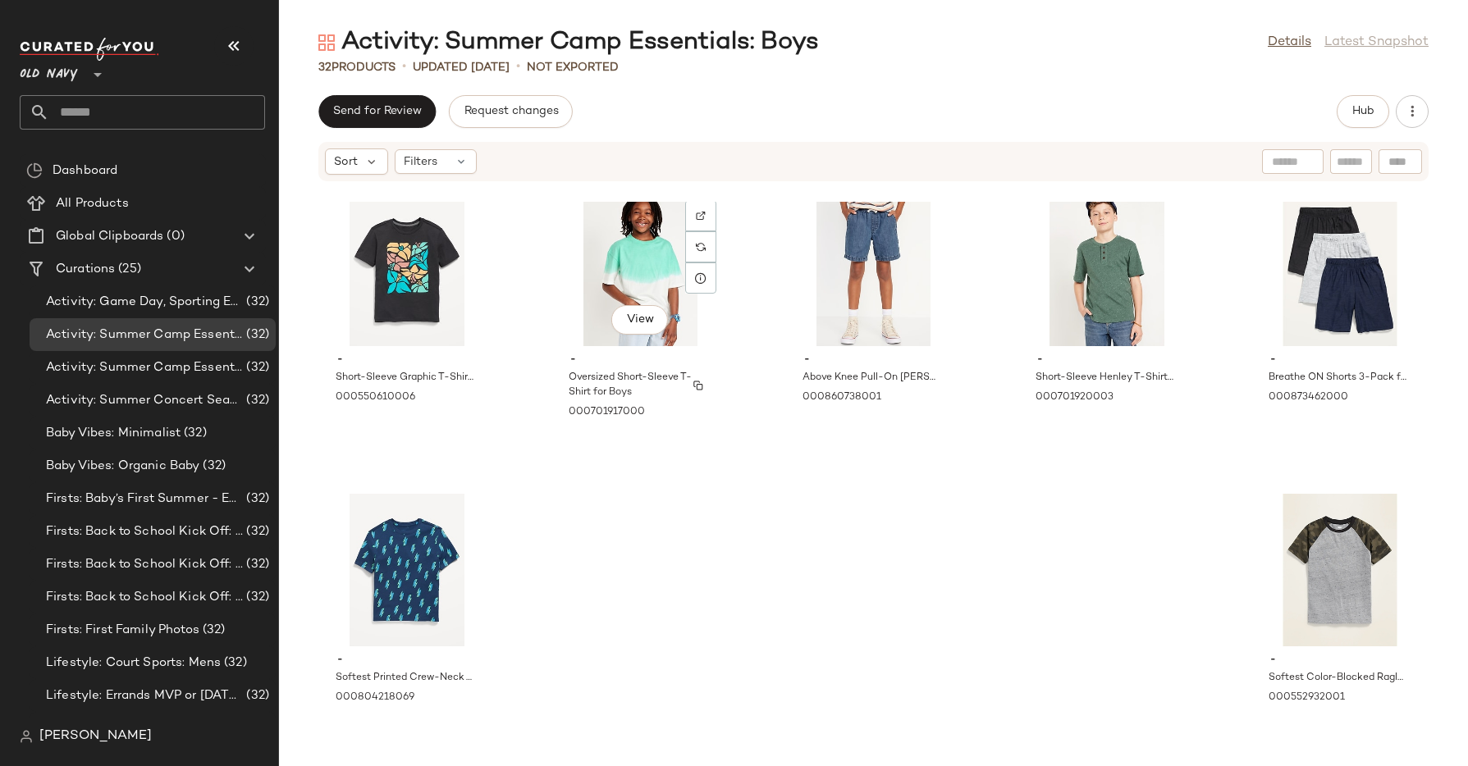
scroll to position [1541, 0]
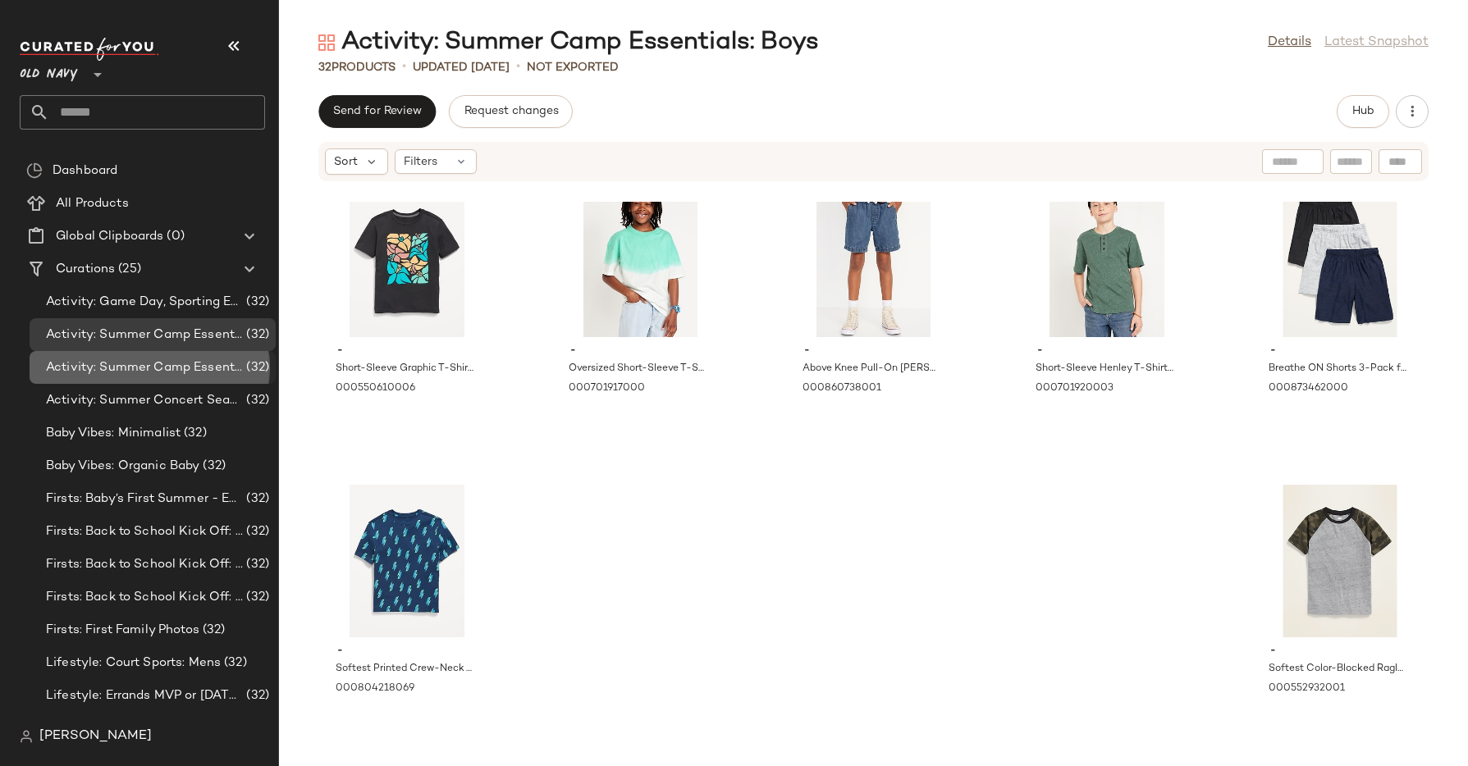
click at [208, 362] on span "Activity: Summer Camp Essentials: Girls" at bounding box center [144, 368] width 197 height 19
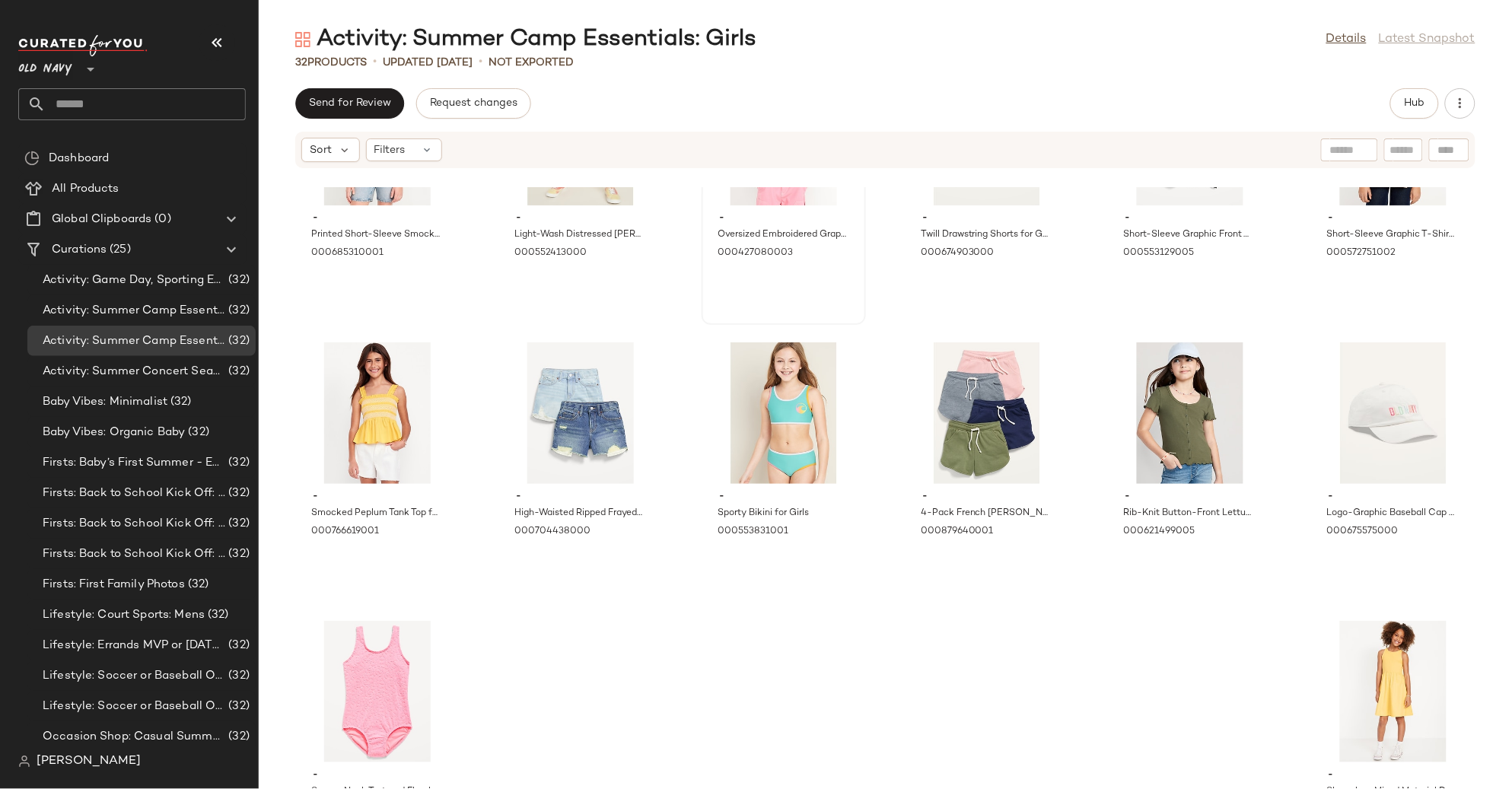
scroll to position [975, 0]
